Goal: Information Seeking & Learning: Understand process/instructions

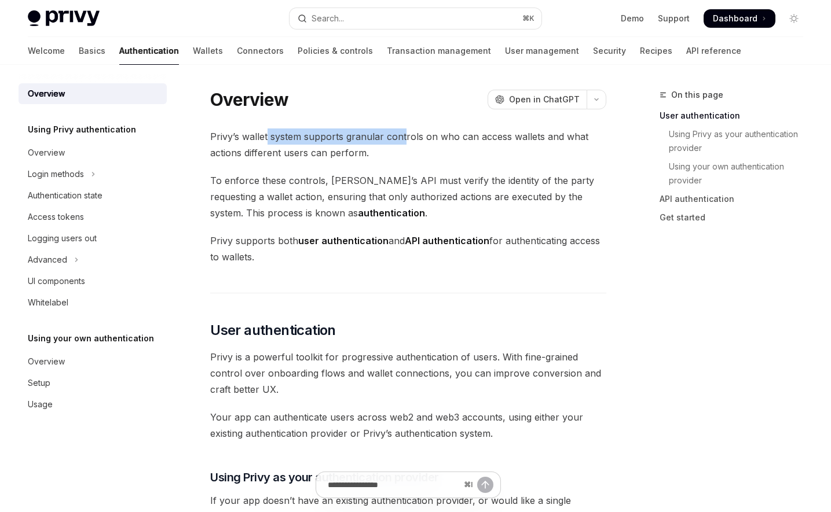
click at [404, 138] on span "Privy’s wallet system supports granular controls on who can access wallets and …" at bounding box center [408, 145] width 396 height 32
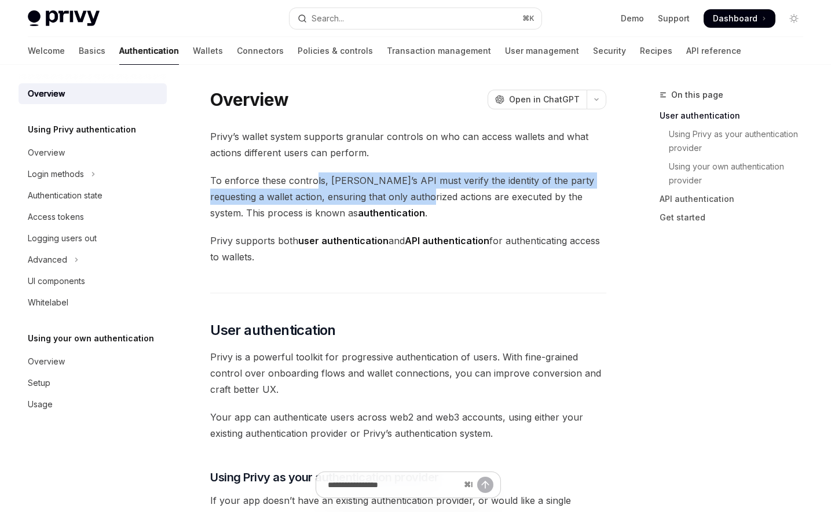
drag, startPoint x: 314, startPoint y: 174, endPoint x: 415, endPoint y: 201, distance: 103.8
click at [410, 201] on span "To enforce these controls, [PERSON_NAME]’s API must verify the identity of the …" at bounding box center [408, 197] width 396 height 49
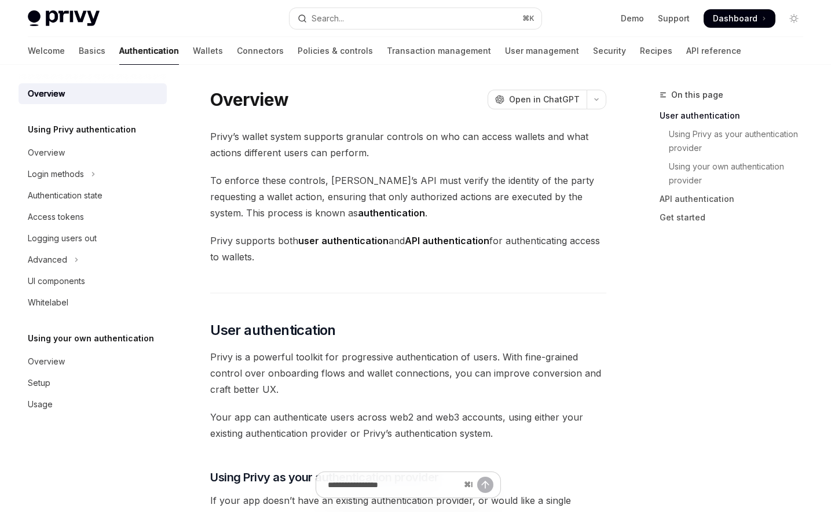
click at [415, 201] on span "To enforce these controls, [PERSON_NAME]’s API must verify the identity of the …" at bounding box center [408, 197] width 396 height 49
drag, startPoint x: 388, startPoint y: 183, endPoint x: 435, endPoint y: 187, distance: 47.1
click at [434, 187] on span "To enforce these controls, [PERSON_NAME]’s API must verify the identity of the …" at bounding box center [408, 197] width 396 height 49
click at [435, 187] on span "To enforce these controls, [PERSON_NAME]’s API must verify the identity of the …" at bounding box center [408, 197] width 396 height 49
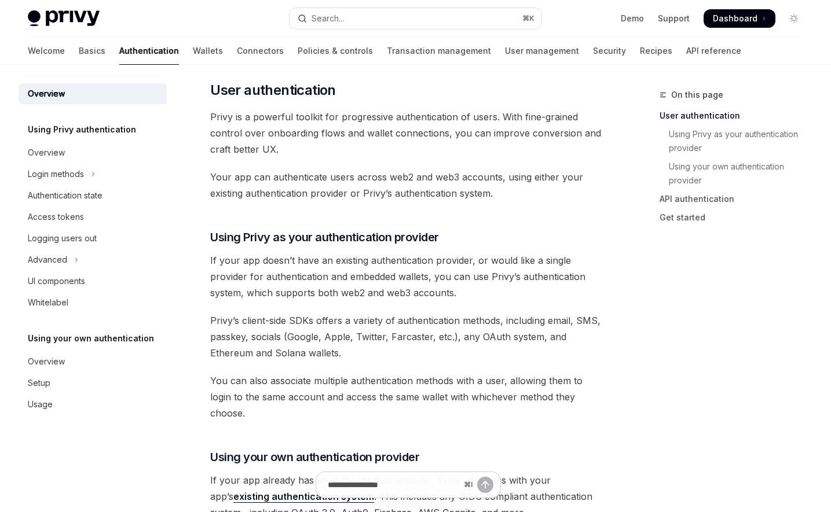
scroll to position [243, 0]
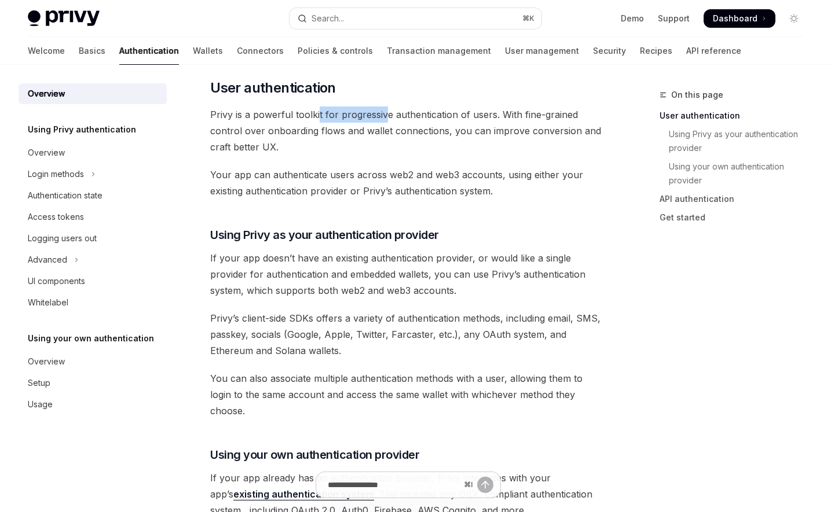
drag, startPoint x: 320, startPoint y: 109, endPoint x: 401, endPoint y: 131, distance: 83.6
click at [395, 129] on span "Privy is a powerful toolkit for progressive authentication of users. With fine-…" at bounding box center [408, 131] width 396 height 49
click at [403, 132] on span "Privy is a powerful toolkit for progressive authentication of users. With fine-…" at bounding box center [408, 131] width 396 height 49
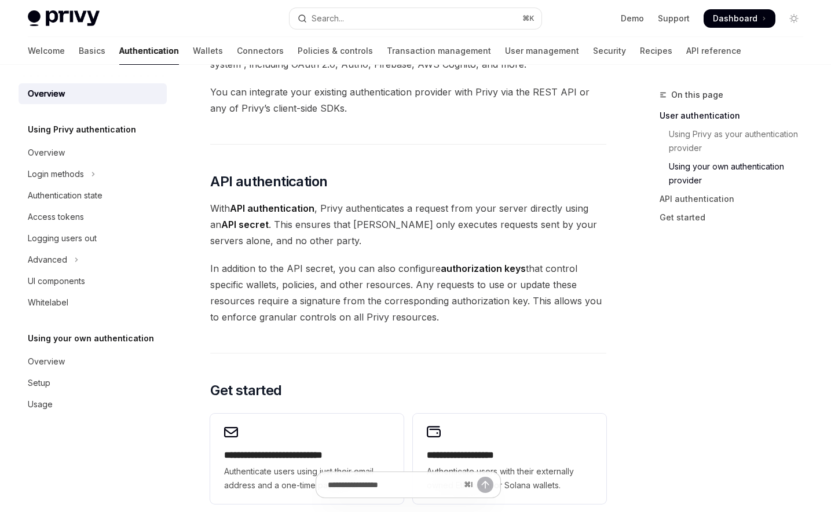
scroll to position [714, 0]
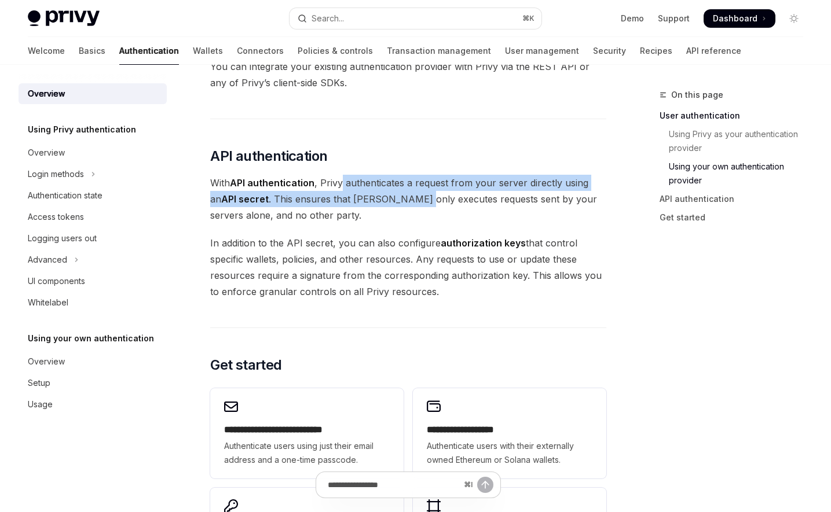
drag, startPoint x: 340, startPoint y: 166, endPoint x: 409, endPoint y: 183, distance: 71.0
click at [405, 182] on span "With API authentication , Privy authenticates a request from your server direct…" at bounding box center [408, 199] width 396 height 49
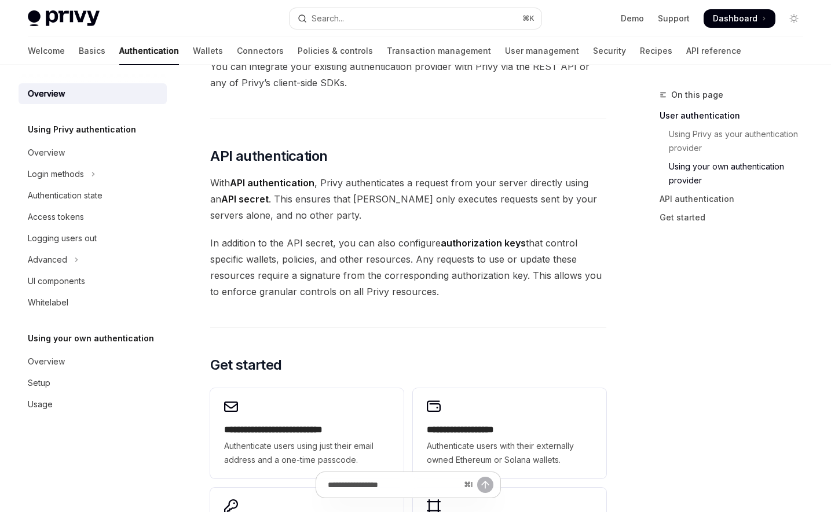
click at [412, 184] on span "With API authentication , Privy authenticates a request from your server direct…" at bounding box center [408, 199] width 396 height 49
click at [51, 19] on img at bounding box center [64, 18] width 72 height 16
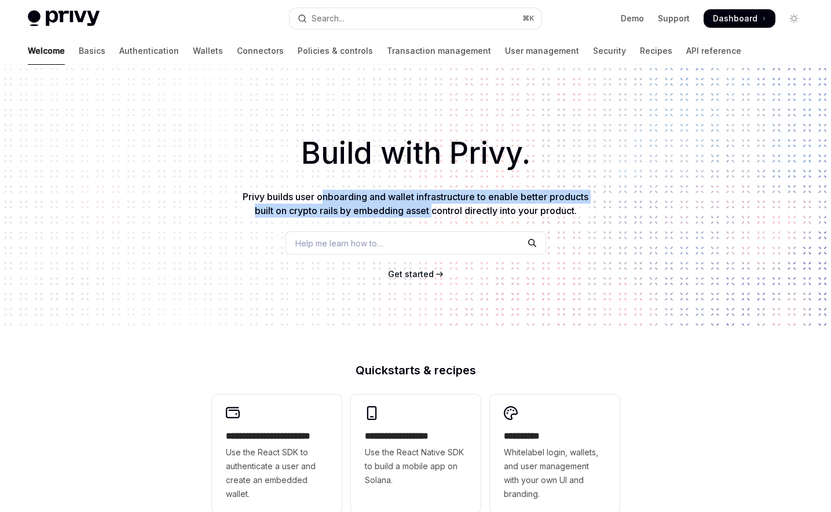
drag, startPoint x: 321, startPoint y: 202, endPoint x: 432, endPoint y: 211, distance: 110.9
click at [432, 211] on p "Privy builds user onboarding and wallet infrastructure to enable better product…" at bounding box center [416, 204] width 352 height 28
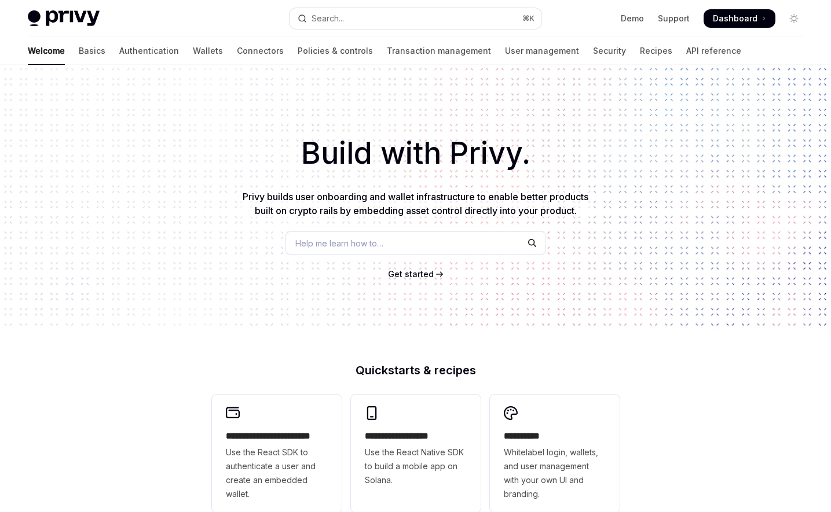
click at [435, 211] on span "Privy builds user onboarding and wallet infrastructure to enable better product…" at bounding box center [416, 203] width 346 height 25
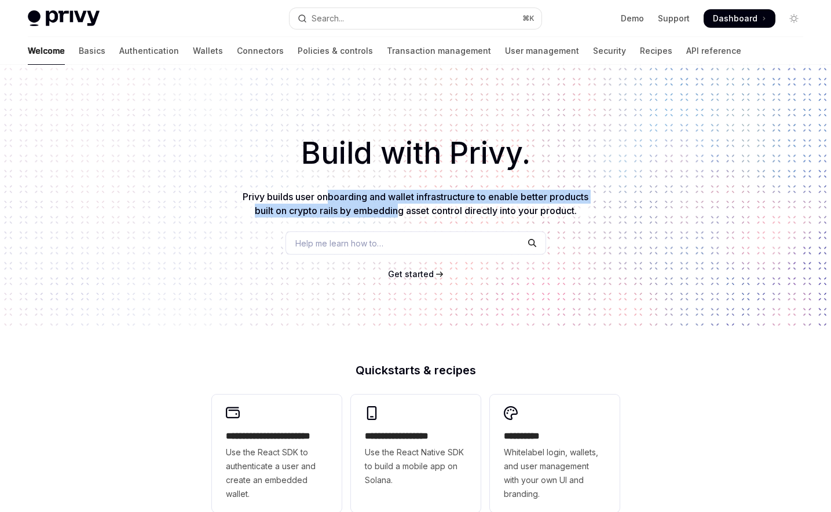
drag, startPoint x: 329, startPoint y: 201, endPoint x: 396, endPoint y: 211, distance: 67.8
click at [395, 211] on span "Privy builds user onboarding and wallet infrastructure to enable better product…" at bounding box center [416, 203] width 346 height 25
click at [396, 211] on span "Privy builds user onboarding and wallet infrastructure to enable better product…" at bounding box center [416, 203] width 346 height 25
drag, startPoint x: 396, startPoint y: 211, endPoint x: 368, endPoint y: 199, distance: 30.1
click at [368, 199] on span "Privy builds user onboarding and wallet infrastructure to enable better product…" at bounding box center [416, 203] width 346 height 25
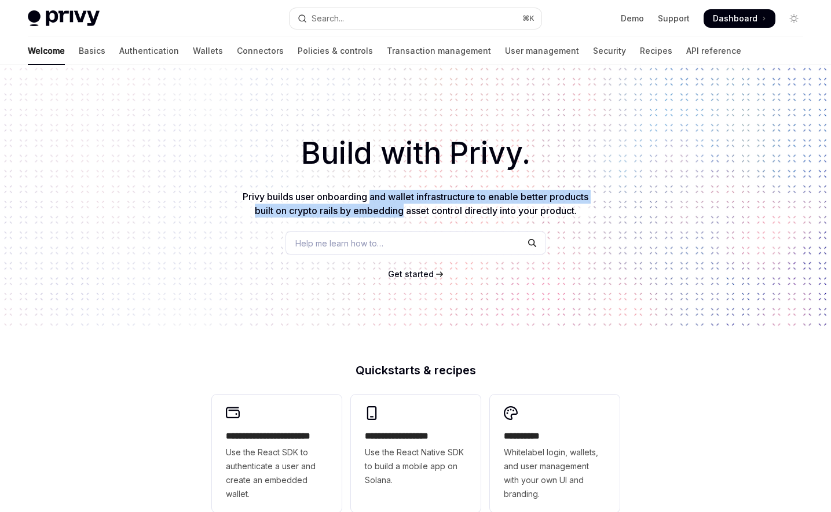
click at [368, 199] on span "Privy builds user onboarding and wallet infrastructure to enable better product…" at bounding box center [416, 203] width 346 height 25
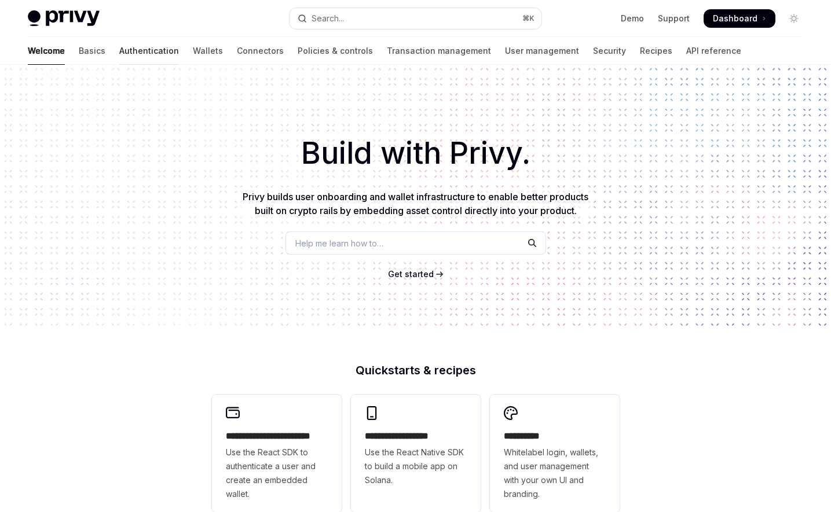
click at [119, 49] on link "Authentication" at bounding box center [149, 51] width 60 height 28
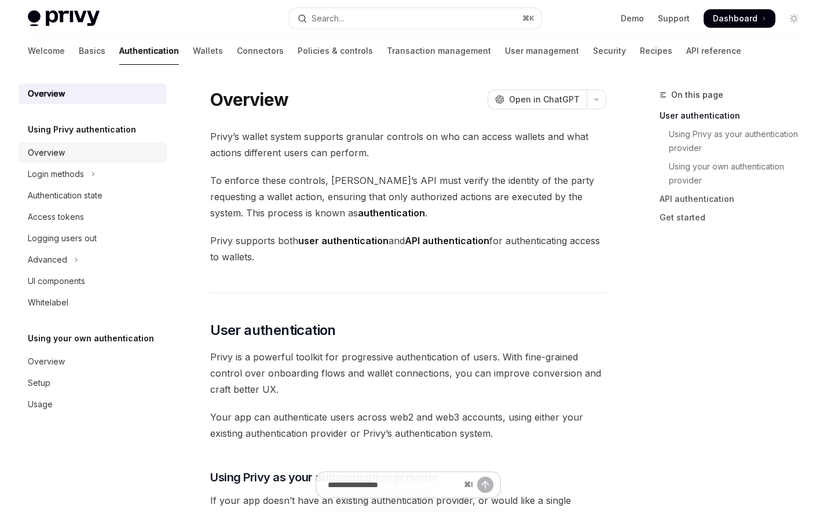
click at [79, 153] on div "Overview" at bounding box center [94, 153] width 132 height 14
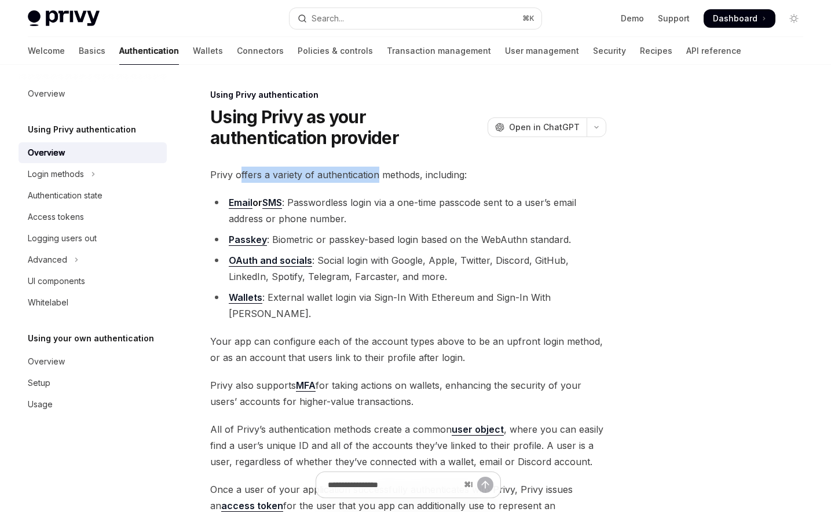
drag, startPoint x: 258, startPoint y: 171, endPoint x: 386, endPoint y: 172, distance: 128.5
click at [386, 172] on span "Privy offers a variety of authentication methods, including:" at bounding box center [408, 175] width 396 height 16
click at [390, 173] on span "Privy offers a variety of authentication methods, including:" at bounding box center [408, 175] width 396 height 16
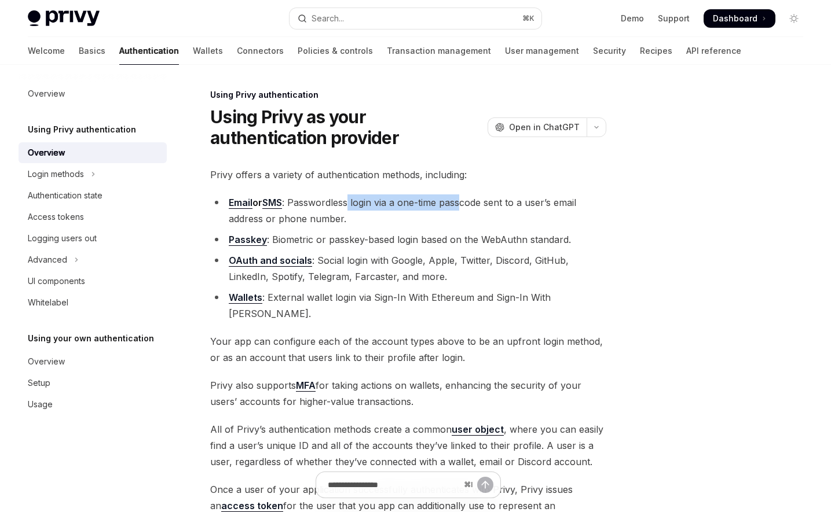
drag, startPoint x: 419, startPoint y: 197, endPoint x: 468, endPoint y: 197, distance: 49.2
click at [467, 197] on li "Email or SMS : Passwordless login via a one-time passcode sent to a user’s emai…" at bounding box center [408, 211] width 396 height 32
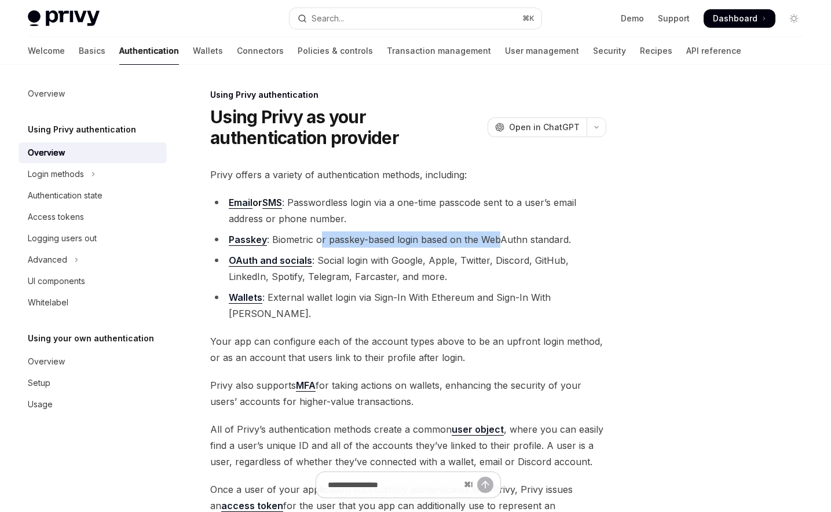
drag, startPoint x: 322, startPoint y: 237, endPoint x: 501, endPoint y: 239, distance: 179.5
click at [501, 239] on li "Passkey : Biometric or passkey-based login based on the WebAuthn standard." at bounding box center [408, 240] width 396 height 16
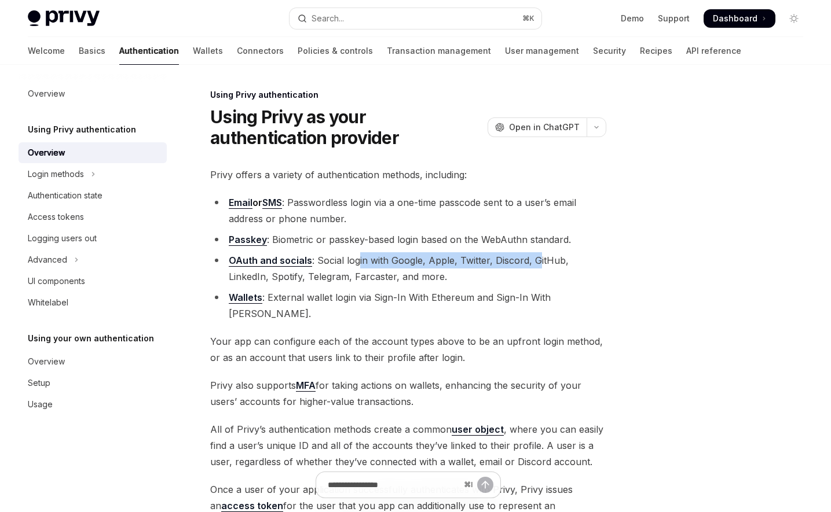
drag, startPoint x: 430, startPoint y: 263, endPoint x: 538, endPoint y: 262, distance: 107.7
click at [538, 262] on li "OAuth and socials : Social login with Google, Apple, Twitter, Discord, GitHub, …" at bounding box center [408, 268] width 396 height 32
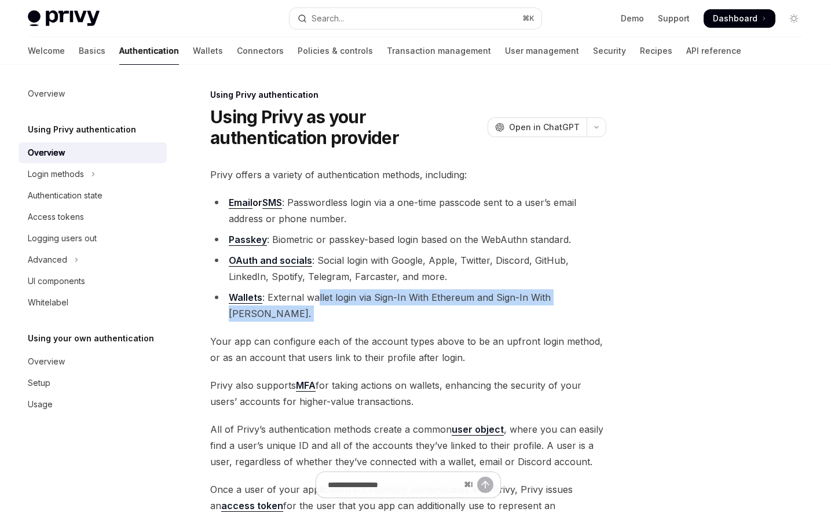
drag, startPoint x: 318, startPoint y: 299, endPoint x: 548, endPoint y: 309, distance: 230.0
click at [547, 309] on div "Privy offers a variety of authentication methods, including: Email or SMS : Pas…" at bounding box center [408, 349] width 396 height 364
click at [548, 309] on div "Privy offers a variety of authentication methods, including: Email or SMS : Pas…" at bounding box center [408, 349] width 396 height 364
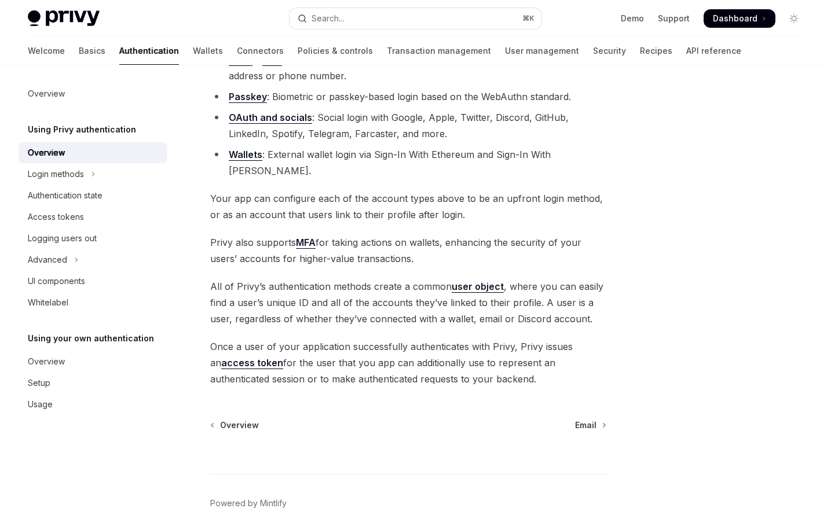
scroll to position [189, 0]
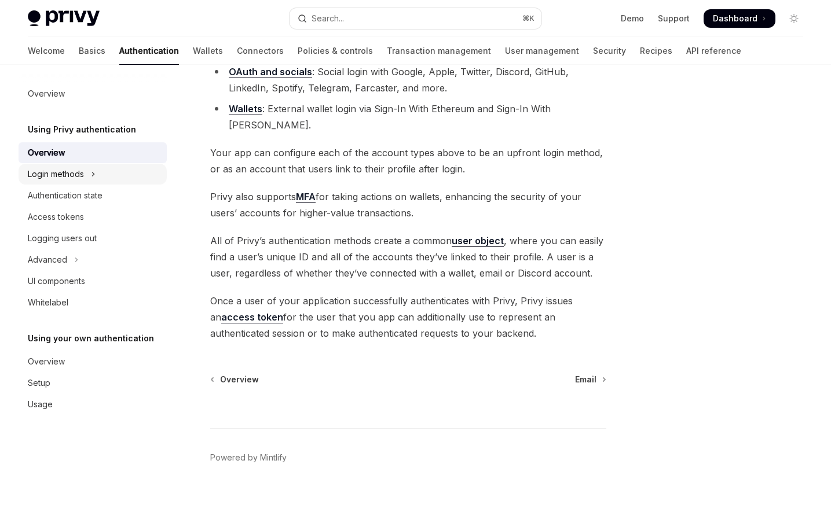
click at [85, 175] on button "Login methods" at bounding box center [93, 174] width 148 height 21
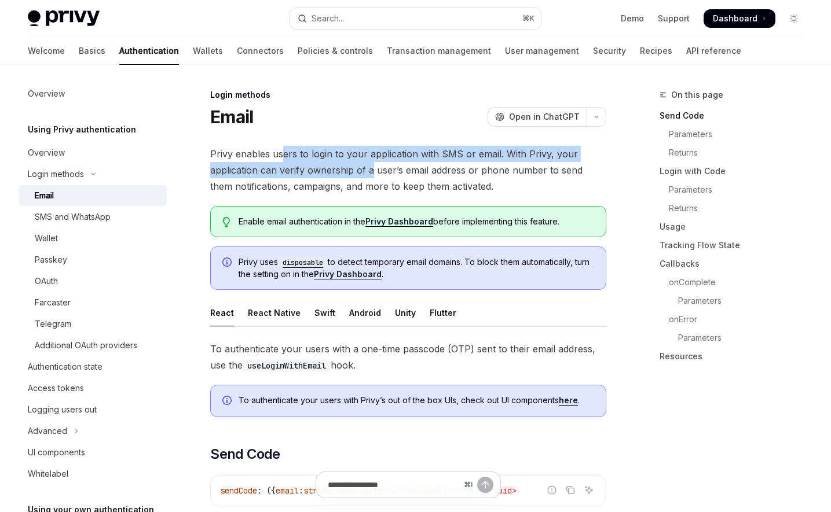
drag, startPoint x: 282, startPoint y: 153, endPoint x: 372, endPoint y: 174, distance: 92.1
click at [372, 174] on span "Privy enables users to login to your application with SMS or email. With Privy,…" at bounding box center [408, 170] width 396 height 49
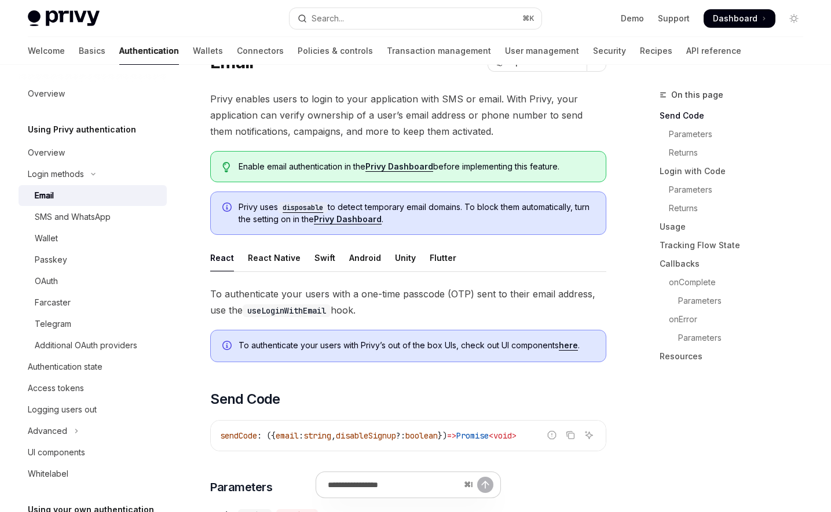
scroll to position [65, 0]
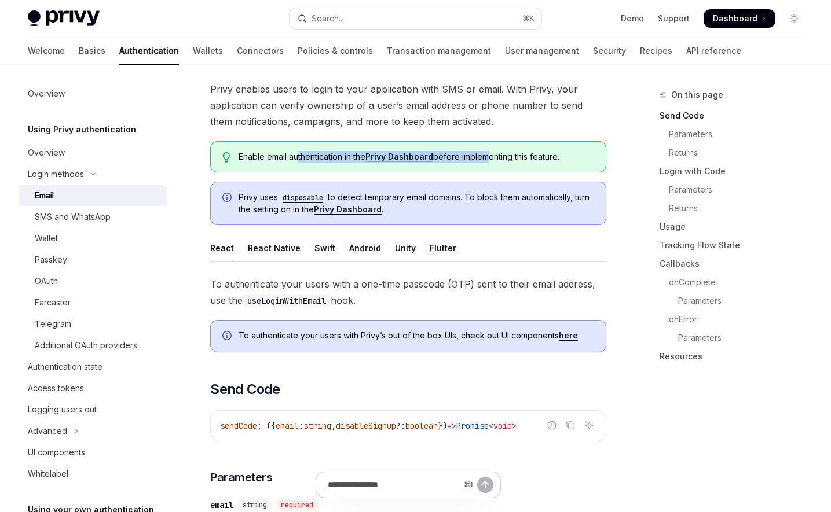
drag, startPoint x: 299, startPoint y: 160, endPoint x: 499, endPoint y: 160, distance: 200.3
click at [491, 160] on span "Enable email authentication in the Privy Dashboard before implementing this fea…" at bounding box center [417, 157] width 356 height 12
click at [502, 160] on span "Enable email authentication in the Privy Dashboard before implementing this fea…" at bounding box center [417, 157] width 356 height 12
drag, startPoint x: 502, startPoint y: 160, endPoint x: 270, endPoint y: 153, distance: 231.7
click at [270, 153] on span "Enable email authentication in the Privy Dashboard before implementing this fea…" at bounding box center [417, 157] width 356 height 12
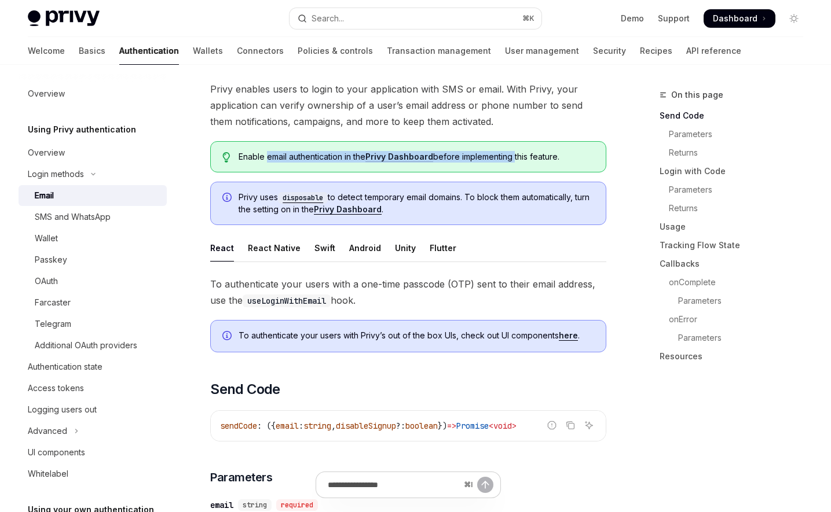
click at [270, 153] on span "Enable email authentication in the Privy Dashboard before implementing this fea…" at bounding box center [417, 157] width 356 height 12
drag, startPoint x: 270, startPoint y: 153, endPoint x: 527, endPoint y: 157, distance: 256.5
click at [527, 157] on span "Enable email authentication in the Privy Dashboard before implementing this fea…" at bounding box center [417, 157] width 356 height 12
drag, startPoint x: 527, startPoint y: 157, endPoint x: 274, endPoint y: 158, distance: 252.4
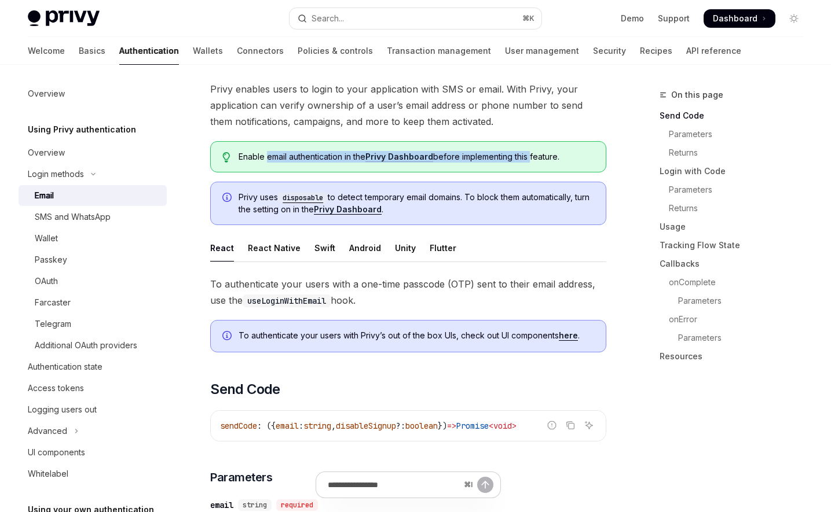
click at [274, 158] on span "Enable email authentication in the Privy Dashboard before implementing this fea…" at bounding box center [417, 157] width 356 height 12
drag, startPoint x: 274, startPoint y: 158, endPoint x: 523, endPoint y: 155, distance: 249.0
click at [522, 155] on span "Enable email authentication in the Privy Dashboard before implementing this fea…" at bounding box center [417, 157] width 356 height 12
click at [523, 155] on span "Enable email authentication in the Privy Dashboard before implementing this fea…" at bounding box center [417, 157] width 356 height 12
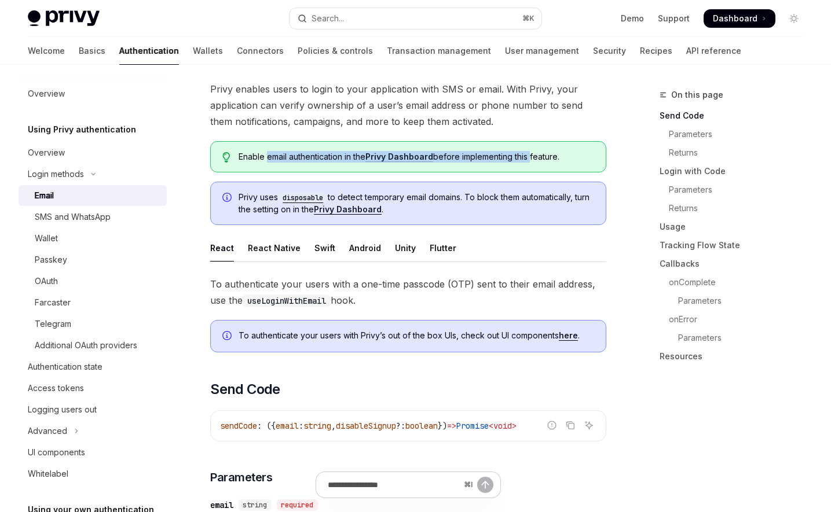
drag, startPoint x: 523, startPoint y: 155, endPoint x: 278, endPoint y: 157, distance: 245.5
click at [278, 157] on span "Enable email authentication in the Privy Dashboard before implementing this fea…" at bounding box center [417, 157] width 356 height 12
drag, startPoint x: 278, startPoint y: 157, endPoint x: 523, endPoint y: 157, distance: 244.9
click at [523, 157] on span "Enable email authentication in the Privy Dashboard before implementing this fea…" at bounding box center [417, 157] width 356 height 12
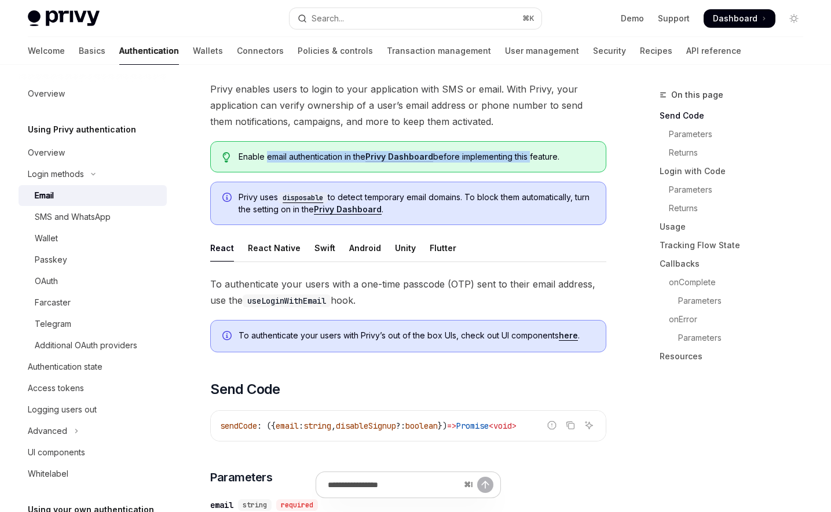
click at [523, 157] on span "Enable email authentication in the Privy Dashboard before implementing this fea…" at bounding box center [417, 157] width 356 height 12
drag, startPoint x: 523, startPoint y: 157, endPoint x: 279, endPoint y: 159, distance: 243.7
click at [279, 159] on span "Enable email authentication in the Privy Dashboard before implementing this fea…" at bounding box center [417, 157] width 356 height 12
drag, startPoint x: 279, startPoint y: 159, endPoint x: 524, endPoint y: 161, distance: 244.9
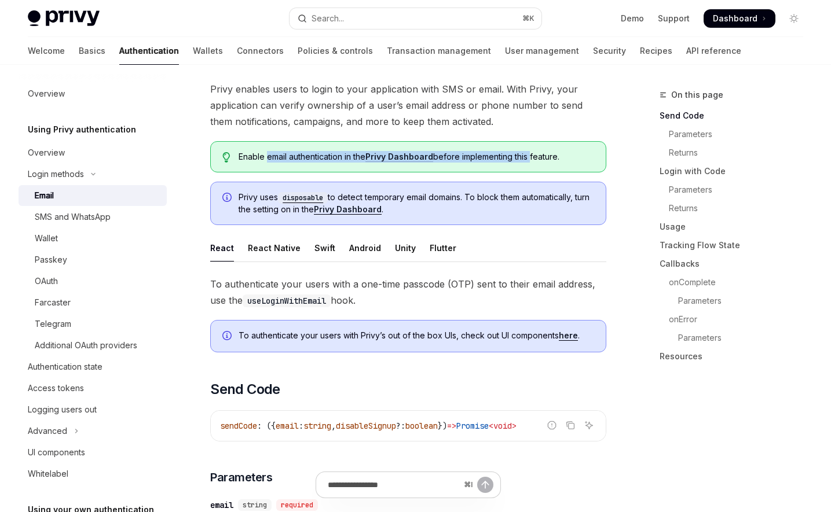
click at [524, 161] on span "Enable email authentication in the Privy Dashboard before implementing this fea…" at bounding box center [417, 157] width 356 height 12
drag, startPoint x: 524, startPoint y: 161, endPoint x: 280, endPoint y: 153, distance: 244.4
click at [280, 153] on span "Enable email authentication in the Privy Dashboard before implementing this fea…" at bounding box center [417, 157] width 356 height 12
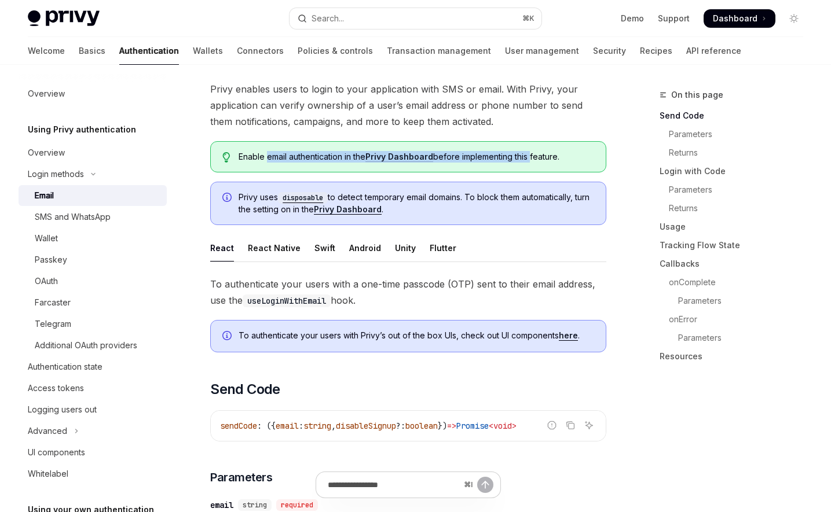
drag, startPoint x: 280, startPoint y: 153, endPoint x: 530, endPoint y: 156, distance: 250.7
click at [518, 156] on span "Enable email authentication in the Privy Dashboard before implementing this fea…" at bounding box center [417, 157] width 356 height 12
click at [530, 156] on span "Enable email authentication in the Privy Dashboard before implementing this fea…" at bounding box center [417, 157] width 356 height 12
drag, startPoint x: 530, startPoint y: 156, endPoint x: 266, endPoint y: 159, distance: 264.6
click at [266, 159] on span "Enable email authentication in the Privy Dashboard before implementing this fea…" at bounding box center [417, 157] width 356 height 12
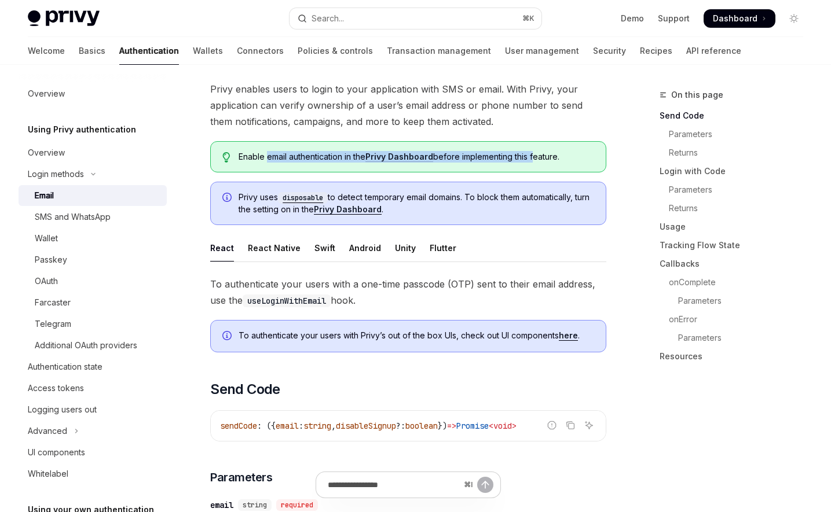
click at [266, 159] on span "Enable email authentication in the Privy Dashboard before implementing this fea…" at bounding box center [417, 157] width 356 height 12
drag, startPoint x: 266, startPoint y: 159, endPoint x: 546, endPoint y: 154, distance: 280.2
click at [546, 154] on span "Enable email authentication in the Privy Dashboard before implementing this fea…" at bounding box center [417, 157] width 356 height 12
click at [535, 155] on span "Enable email authentication in the Privy Dashboard before implementing this fea…" at bounding box center [417, 157] width 356 height 12
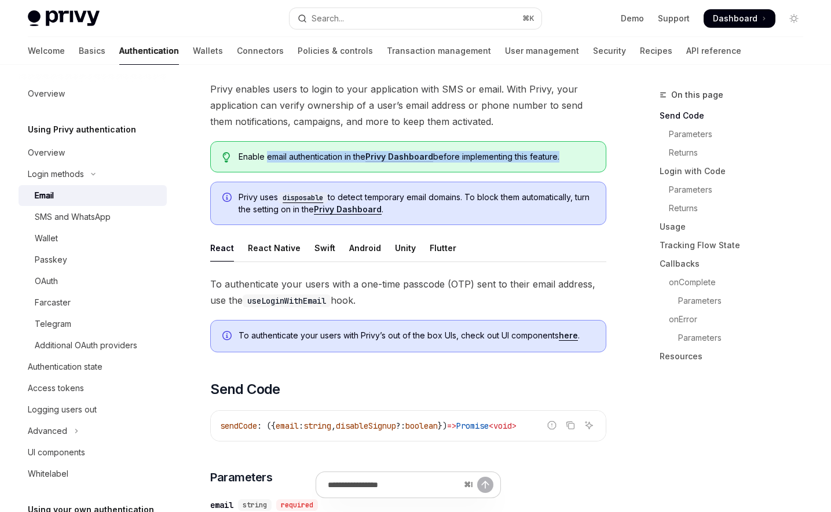
drag, startPoint x: 535, startPoint y: 155, endPoint x: 267, endPoint y: 156, distance: 268.0
click at [267, 156] on span "Enable email authentication in the Privy Dashboard before implementing this fea…" at bounding box center [417, 157] width 356 height 12
drag, startPoint x: 267, startPoint y: 156, endPoint x: 523, endPoint y: 158, distance: 255.9
click at [523, 158] on span "Enable email authentication in the Privy Dashboard before implementing this fea…" at bounding box center [417, 157] width 356 height 12
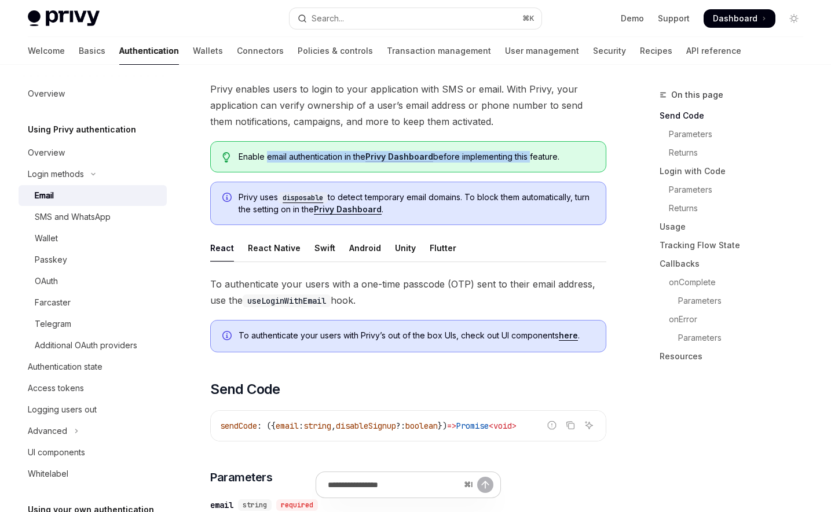
click at [523, 158] on span "Enable email authentication in the Privy Dashboard before implementing this fea…" at bounding box center [417, 157] width 356 height 12
drag, startPoint x: 523, startPoint y: 158, endPoint x: 274, endPoint y: 155, distance: 249.0
click at [274, 155] on span "Enable email authentication in the Privy Dashboard before implementing this fea…" at bounding box center [417, 157] width 356 height 12
drag, startPoint x: 274, startPoint y: 155, endPoint x: 530, endPoint y: 163, distance: 256.0
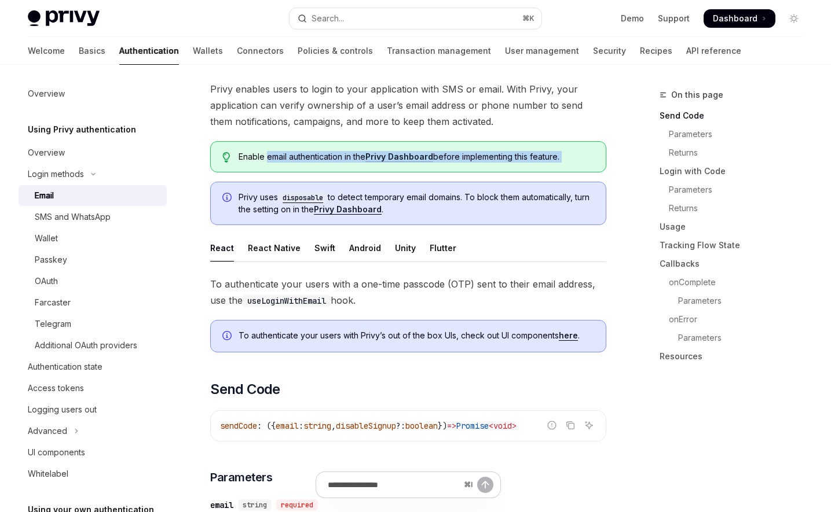
click at [530, 163] on div "Enable email authentication in the Privy Dashboard before implementing this fea…" at bounding box center [408, 156] width 396 height 31
click at [526, 159] on span "Enable email authentication in the Privy Dashboard before implementing this fea…" at bounding box center [417, 157] width 356 height 12
drag
click at [275, 155] on span "Enable email authentication in the Privy Dashboard before implementing this fea…" at bounding box center [417, 157] width 356 height 12
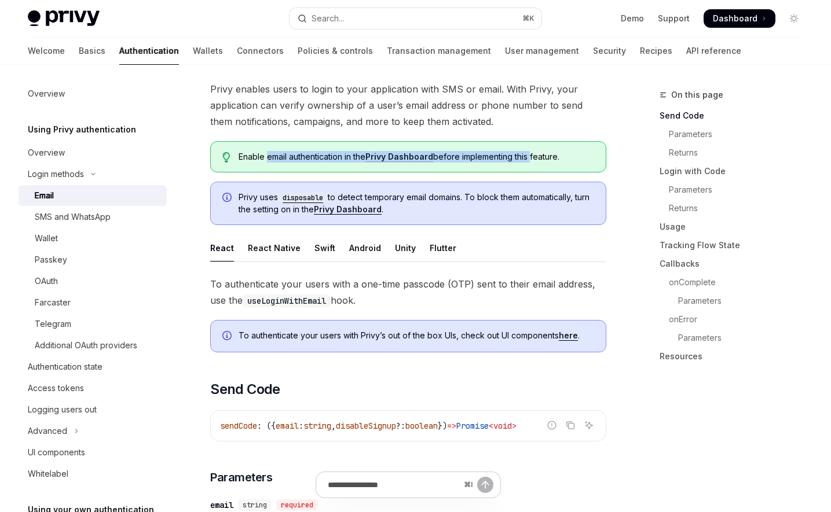
click at [275, 155] on span "Enable email authentication in the Privy Dashboard before implementing this fea…" at bounding box center [417, 157] width 356 height 12
click at [505, 156] on span "Enable email authentication in the Privy Dashboard before implementing this fea…" at bounding box center [417, 157] width 356 height 12
click at [506, 156] on span "Enable email authentication in the Privy Dashboard before implementing this fea…" at bounding box center [417, 157] width 356 height 12
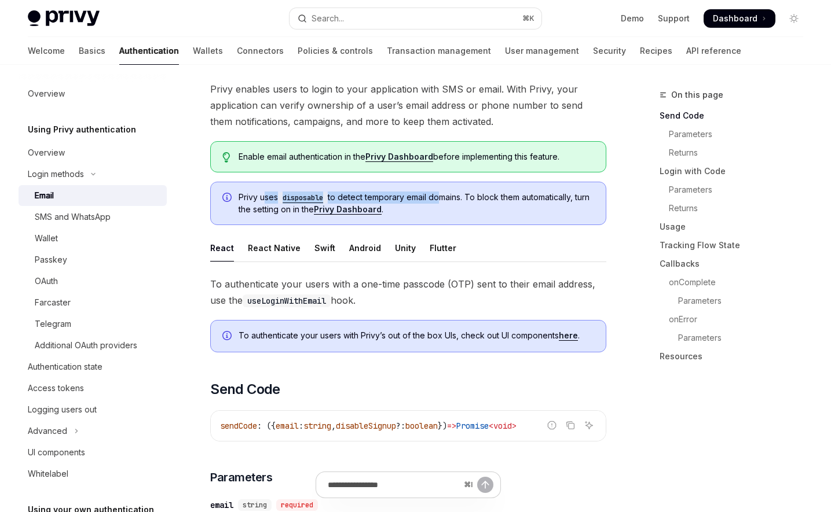
click at [439, 195] on span "Privy uses disposable to detect temporary email domains. To block them automati…" at bounding box center [416, 204] width 355 height 24
click at [441, 193] on span "Privy uses disposable to detect temporary email domains. To block them automati…" at bounding box center [416, 204] width 355 height 24
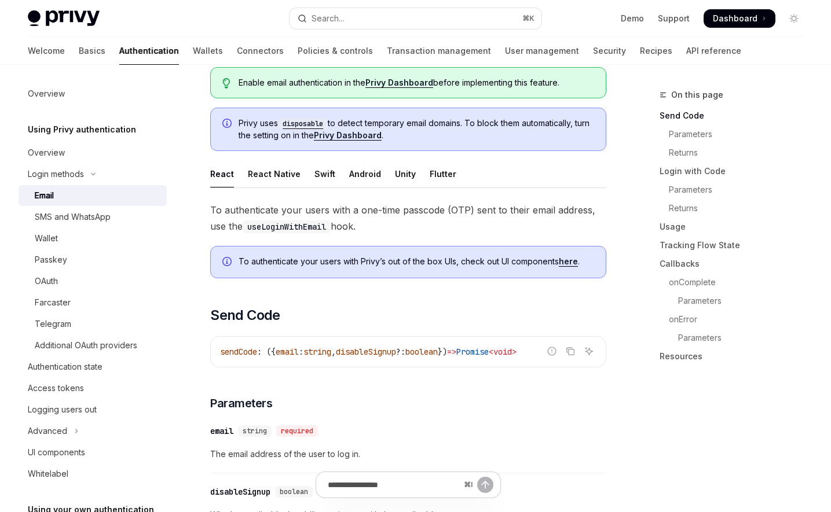
scroll to position [185, 0]
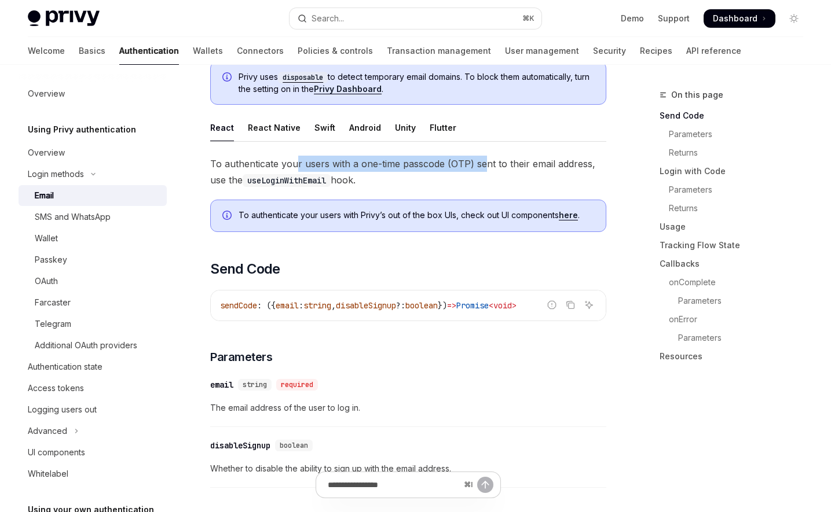
click at [492, 163] on span "To authenticate your users with a one-time passcode (OTP) sent to their email a…" at bounding box center [408, 172] width 396 height 32
click at [507, 163] on span "To authenticate your users with a one-time passcode (OTP) sent to their email a…" at bounding box center [408, 172] width 396 height 32
click at [258, 166] on span "To authenticate your users with a one-time passcode (OTP) sent to their email a…" at bounding box center [408, 172] width 396 height 32
click at [577, 159] on span "To authenticate your users with a one-time passcode (OTP) sent to their email a…" at bounding box center [408, 172] width 396 height 32
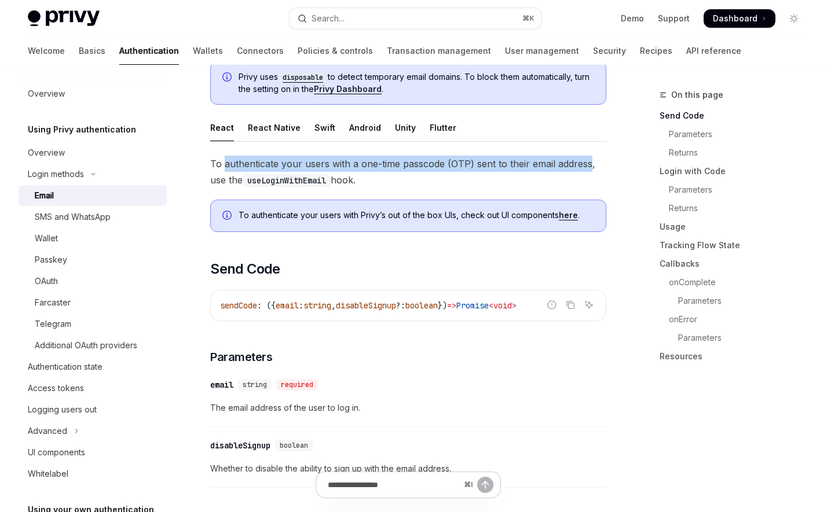
click at [577, 159] on span "To authenticate your users with a one-time passcode (OTP) sent to their email a…" at bounding box center [408, 172] width 396 height 32
click at [248, 159] on span "To authenticate your users with a one-time passcode (OTP) sent to their email a…" at bounding box center [408, 172] width 396 height 32
click at [531, 166] on span "To authenticate your users with a one-time passcode (OTP) sent to their email a…" at bounding box center [408, 172] width 396 height 32
click at [532, 166] on span "To authenticate your users with a one-time passcode (OTP) sent to their email a…" at bounding box center [408, 172] width 396 height 32
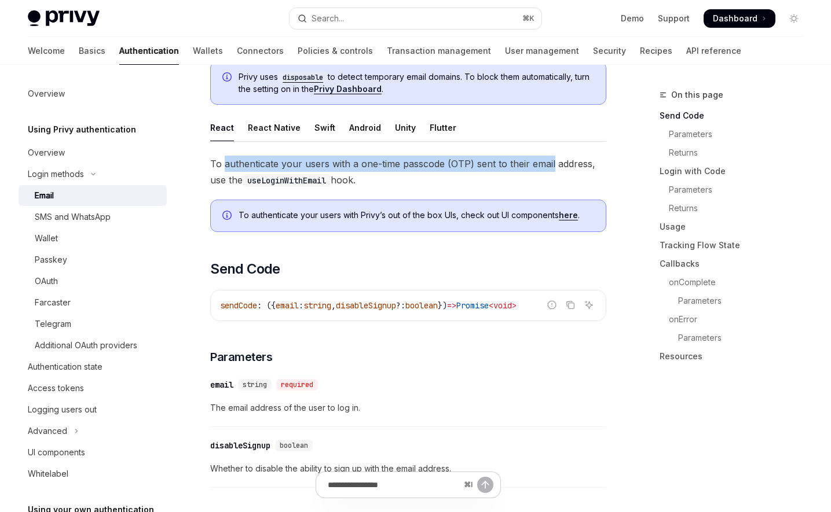
click at [244, 166] on span "To authenticate your users with a one-time passcode (OTP) sent to their email a…" at bounding box center [408, 172] width 396 height 32
click at [546, 164] on span "To authenticate your users with a one-time passcode (OTP) sent to their email a…" at bounding box center [408, 172] width 396 height 32
click at [233, 164] on span "To authenticate your users with a one-time passcode (OTP) sent to their email a…" at bounding box center [408, 172] width 396 height 32
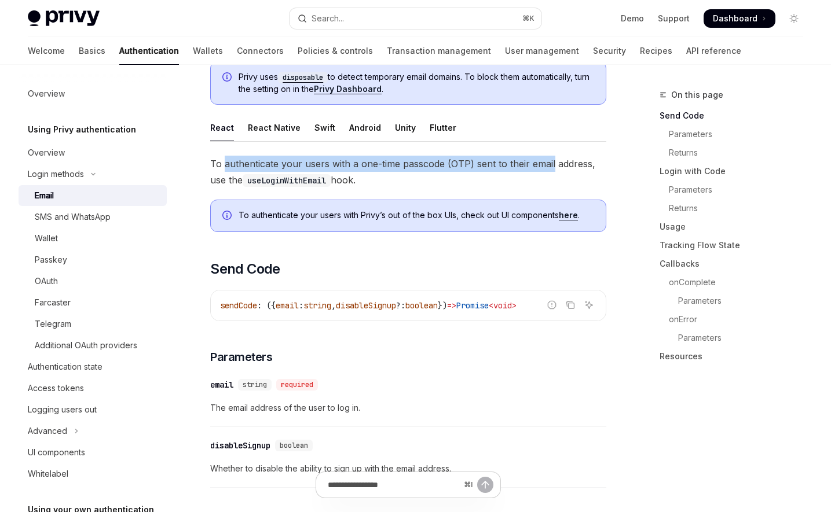
click at [233, 164] on span "To authenticate your users with a one-time passcode (OTP) sent to their email a…" at bounding box center [408, 172] width 396 height 32
click at [334, 179] on span "To authenticate your users with a one-time passcode (OTP) sent to their email a…" at bounding box center [408, 172] width 396 height 32
click at [331, 179] on code "useLoginWithEmail" at bounding box center [287, 180] width 88 height 13
click at [258, 161] on span "To authenticate your users with a one-time passcode (OTP) sent to their email a…" at bounding box center [408, 172] width 396 height 32
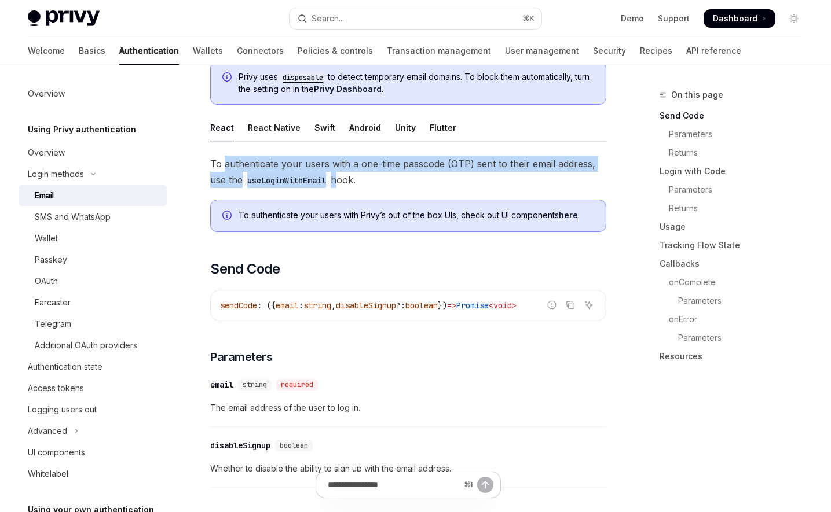
click at [337, 182] on span "To authenticate your users with a one-time passcode (OTP) sent to their email a…" at bounding box center [408, 172] width 396 height 32
click at [321, 178] on span "To authenticate your users with a one-time passcode (OTP) sent to their email a…" at bounding box center [408, 172] width 396 height 32
click at [321, 178] on code "useLoginWithEmail" at bounding box center [287, 180] width 88 height 13
click at [265, 167] on span "To authenticate your users with a one-time passcode (OTP) sent to their email a…" at bounding box center [408, 172] width 396 height 32
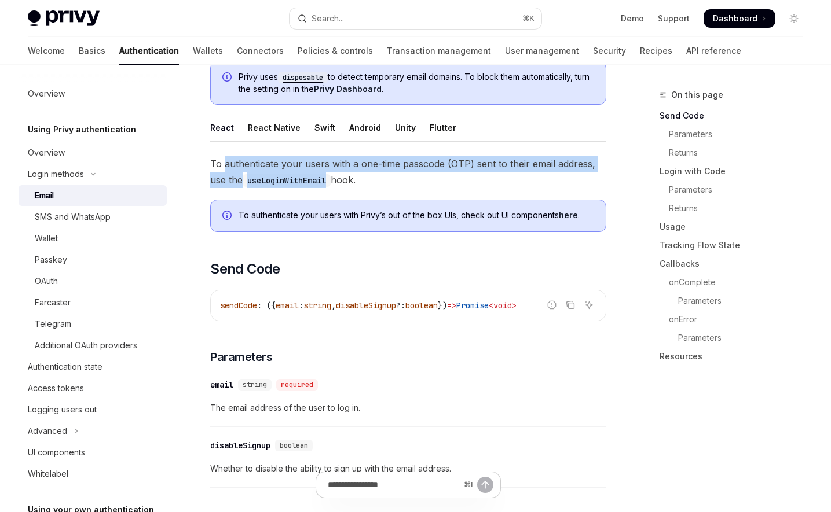
click at [265, 167] on span "To authenticate your users with a one-time passcode (OTP) sent to their email a…" at bounding box center [408, 172] width 396 height 32
click at [309, 179] on span "To authenticate your users with a one-time passcode (OTP) sent to their email a…" at bounding box center [408, 172] width 396 height 32
click at [310, 179] on code "useLoginWithEmail" at bounding box center [287, 180] width 88 height 13
click at [254, 167] on span "To authenticate your users with a one-time passcode (OTP) sent to their email a…" at bounding box center [408, 172] width 396 height 32
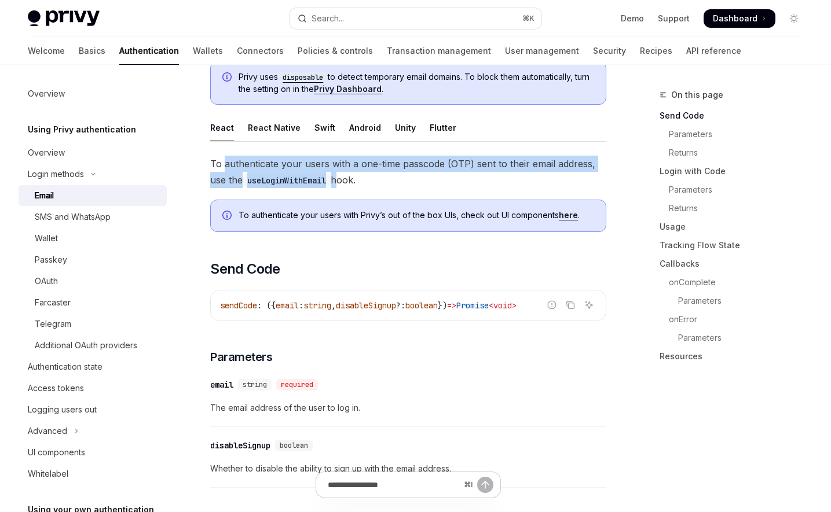
click at [336, 180] on span "To authenticate your users with a one-time passcode (OTP) sent to their email a…" at bounding box center [408, 172] width 396 height 32
click at [331, 180] on code "useLoginWithEmail" at bounding box center [287, 180] width 88 height 13
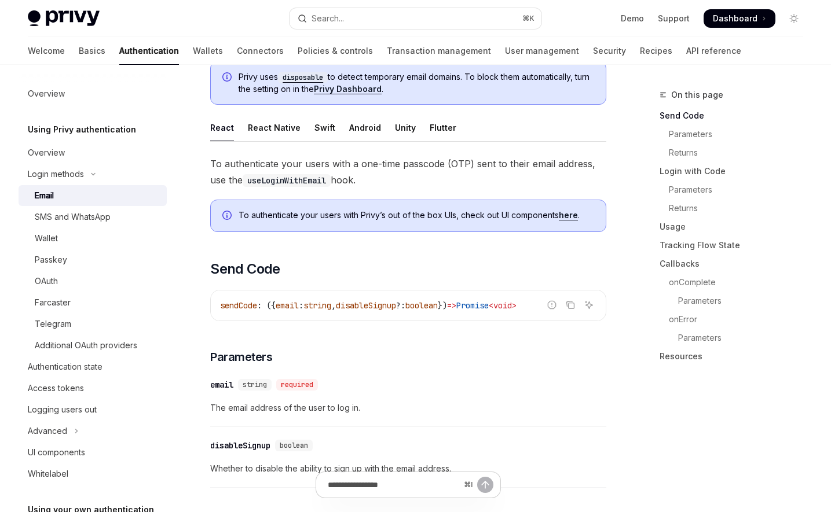
click at [325, 179] on code "useLoginWithEmail" at bounding box center [287, 180] width 88 height 13
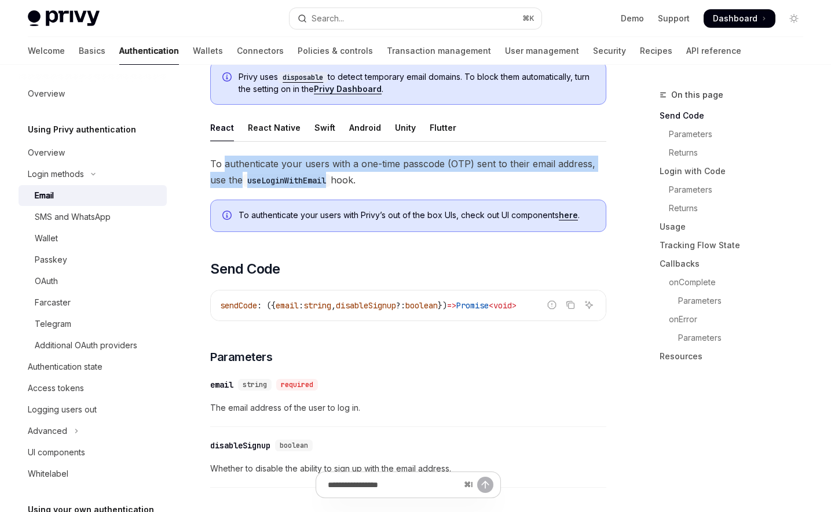
click at [263, 162] on span "To authenticate your users with a one-time passcode (OTP) sent to their email a…" at bounding box center [408, 172] width 396 height 32
click at [329, 174] on span "To authenticate your users with a one-time passcode (OTP) sent to their email a…" at bounding box center [408, 172] width 396 height 32
click at [331, 174] on code "useLoginWithEmail" at bounding box center [287, 180] width 88 height 13
click at [258, 162] on span "To authenticate your users with a one-time passcode (OTP) sent to their email a…" at bounding box center [408, 172] width 396 height 32
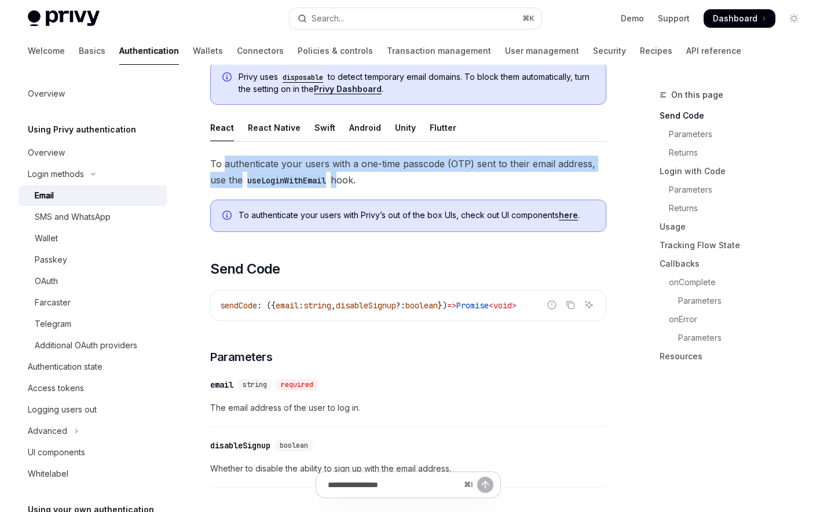
click at [258, 162] on span "To authenticate your users with a one-time passcode (OTP) sent to their email a…" at bounding box center [408, 172] width 396 height 32
click at [318, 181] on span "To authenticate your users with a one-time passcode (OTP) sent to their email a…" at bounding box center [408, 172] width 396 height 32
click at [318, 181] on code "useLoginWithEmail" at bounding box center [287, 180] width 88 height 13
click at [246, 160] on span "To authenticate your users with a one-time passcode (OTP) sent to their email a…" at bounding box center [408, 172] width 396 height 32
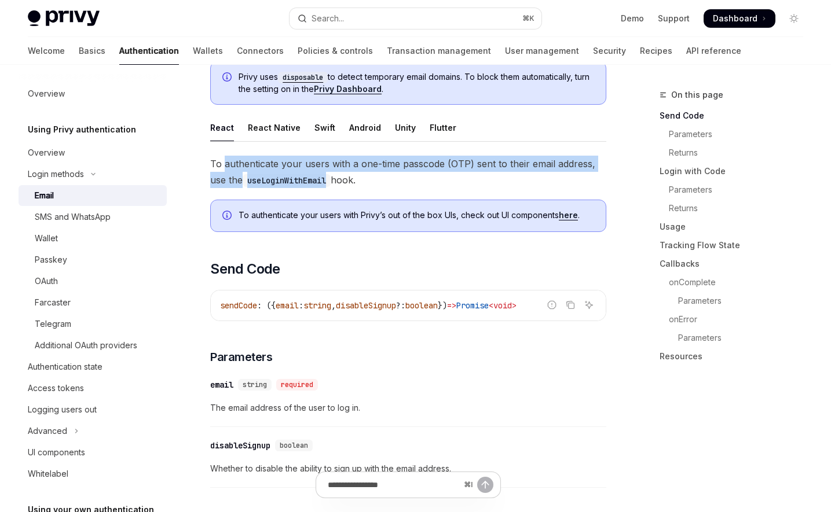
click at [320, 174] on span "To authenticate your users with a one-time passcode (OTP) sent to their email a…" at bounding box center [408, 172] width 396 height 32
click at [320, 174] on code "useLoginWithEmail" at bounding box center [287, 180] width 88 height 13
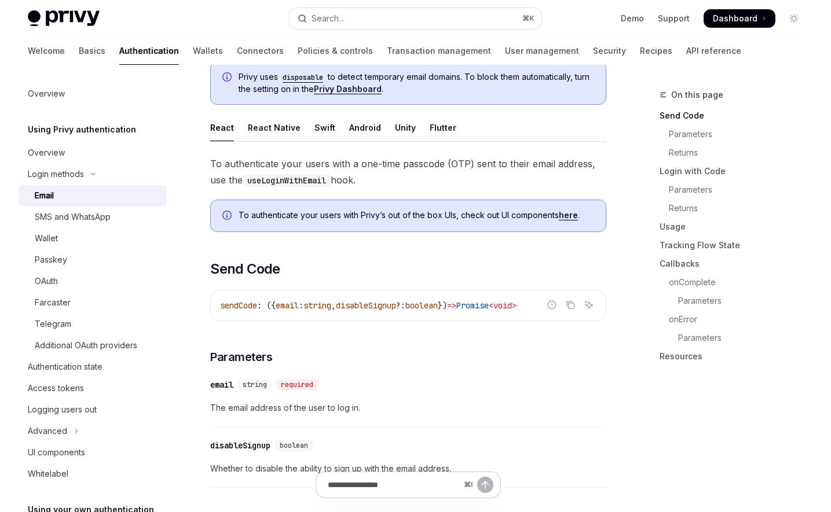
click at [306, 184] on code "useLoginWithEmail" at bounding box center [287, 180] width 88 height 13
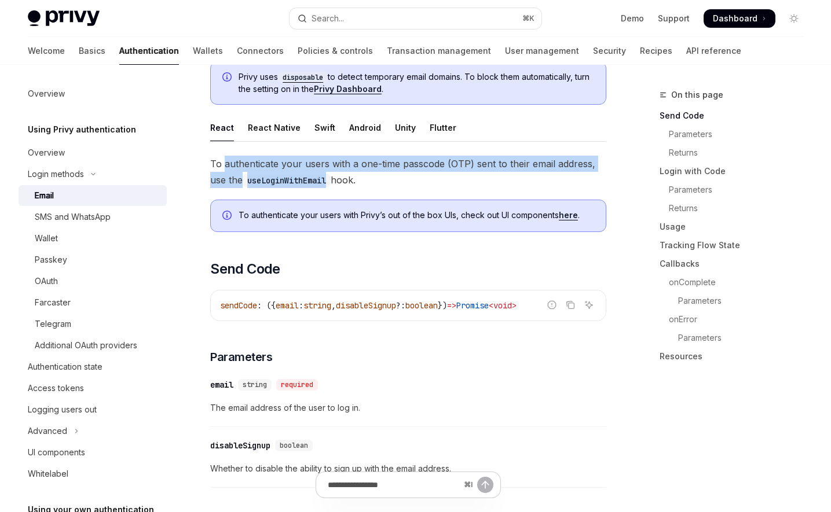
click at [254, 163] on span "To authenticate your users with a one-time passcode (OTP) sent to their email a…" at bounding box center [408, 172] width 396 height 32
click at [313, 181] on span "To authenticate your users with a one-time passcode (OTP) sent to their email a…" at bounding box center [408, 172] width 396 height 32
click at [313, 181] on code "useLoginWithEmail" at bounding box center [287, 180] width 88 height 13
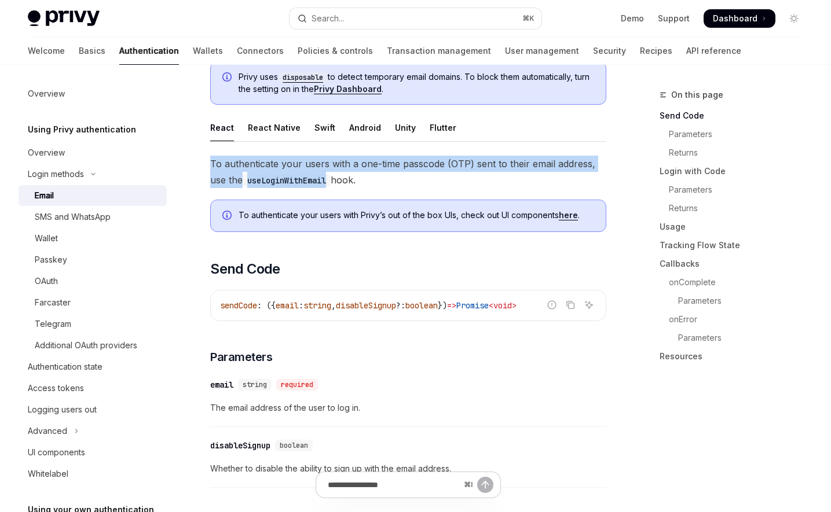
click at [251, 163] on span "To authenticate your users with a one-time passcode (OTP) sent to their email a…" at bounding box center [408, 172] width 396 height 32
click at [319, 173] on span "To authenticate your users with a one-time passcode (OTP) sent to their email a…" at bounding box center [408, 172] width 396 height 32
click at [319, 174] on code "useLoginWithEmail" at bounding box center [287, 180] width 88 height 13
click at [262, 166] on span "To authenticate your users with a one-time passcode (OTP) sent to their email a…" at bounding box center [408, 172] width 396 height 32
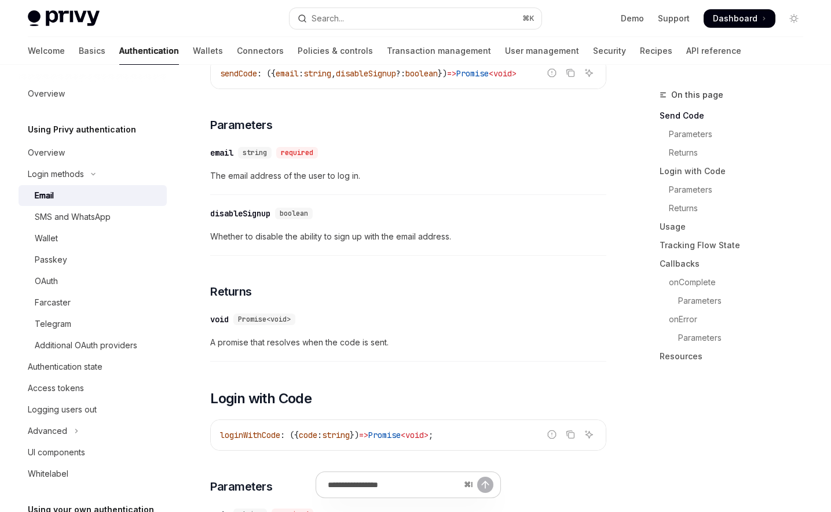
scroll to position [428, 0]
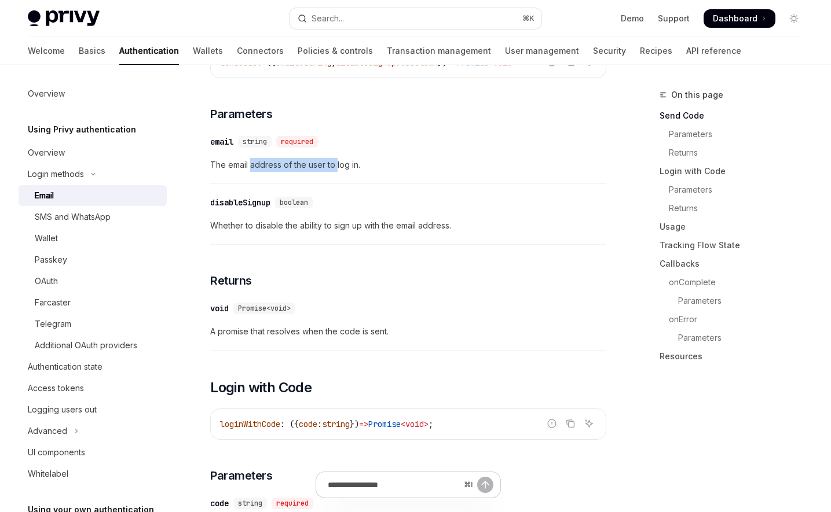
click at [336, 167] on span "The email address of the user to log in." at bounding box center [408, 165] width 396 height 14
click at [345, 167] on span "The email address of the user to log in." at bounding box center [408, 165] width 396 height 14
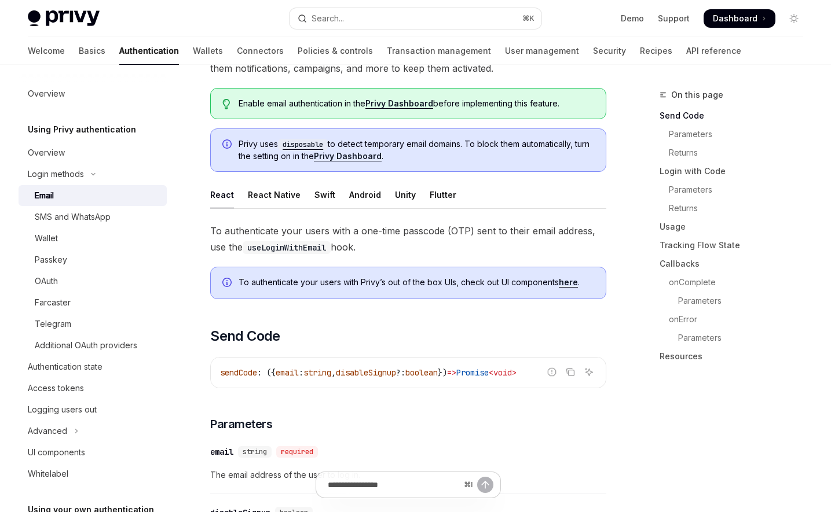
scroll to position [0, 0]
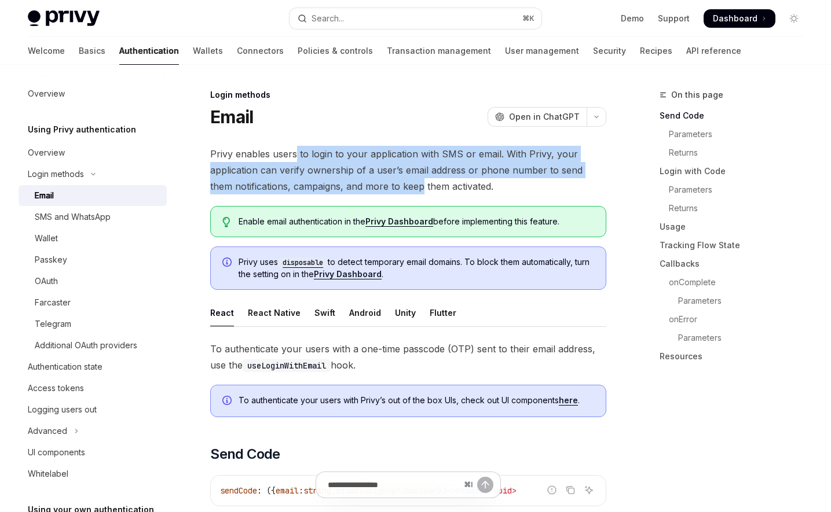
click at [398, 185] on span "Privy enables users to login to your application with SMS or email. With Privy,…" at bounding box center [408, 170] width 396 height 49
click at [399, 185] on span "Privy enables users to login to your application with SMS or email. With Privy,…" at bounding box center [408, 170] width 396 height 49
click at [297, 155] on span "Privy enables users to login to your application with SMS or email. With Privy,…" at bounding box center [408, 170] width 396 height 49
click at [297, 154] on span "Privy enables users to login to your application with SMS or email. With Privy,…" at bounding box center [408, 170] width 396 height 49
click at [421, 181] on span "Privy enables users to login to your application with SMS or email. With Privy,…" at bounding box center [408, 170] width 396 height 49
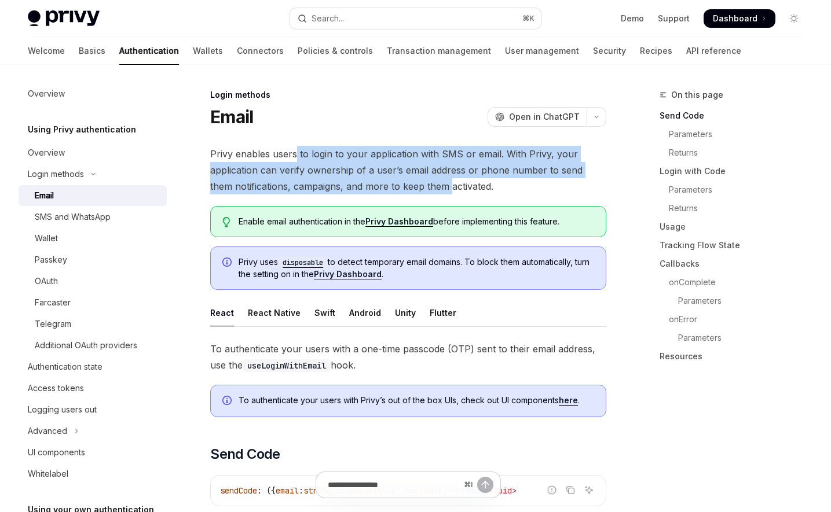
click at [421, 181] on span "Privy enables users to login to your application with SMS or email. With Privy,…" at bounding box center [408, 170] width 396 height 49
click at [261, 155] on span "Privy enables users to login to your application with SMS or email. With Privy,…" at bounding box center [408, 170] width 396 height 49
click at [417, 183] on span "Privy enables users to login to your application with SMS or email. With Privy,…" at bounding box center [408, 170] width 396 height 49
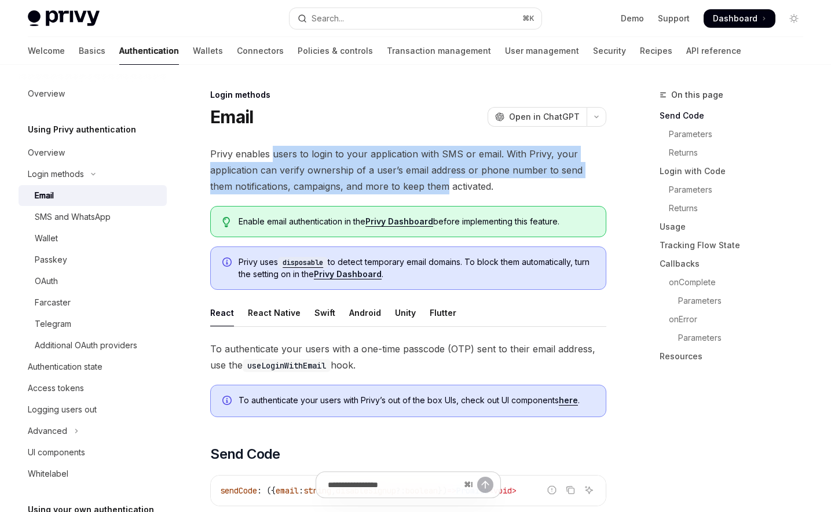
click at [276, 155] on span "Privy enables users to login to your application with SMS or email. With Privy,…" at bounding box center [408, 170] width 396 height 49
click at [415, 186] on span "Privy enables users to login to your application with SMS or email. With Privy,…" at bounding box center [408, 170] width 396 height 49
click at [415, 185] on span "Privy enables users to login to your application with SMS or email. With Privy,…" at bounding box center [408, 170] width 396 height 49
click at [284, 151] on span "Privy enables users to login to your application with SMS or email. With Privy,…" at bounding box center [408, 170] width 396 height 49
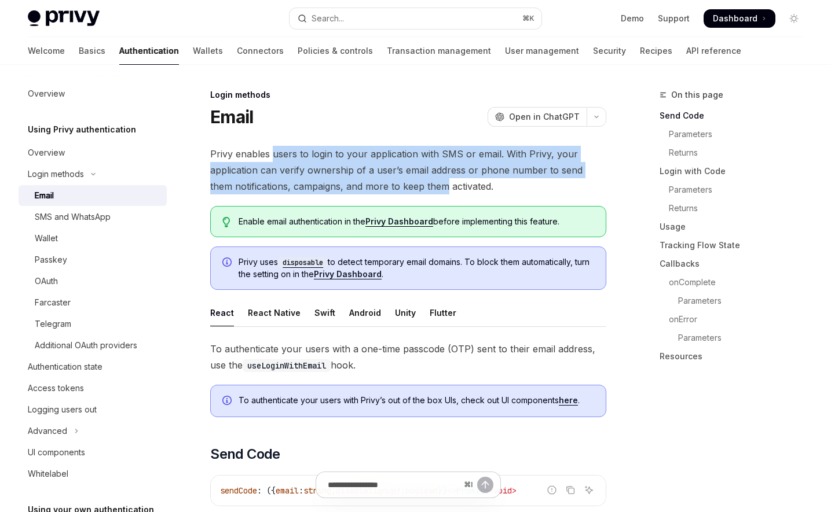
click at [284, 151] on span "Privy enables users to login to your application with SMS or email. With Privy,…" at bounding box center [408, 170] width 396 height 49
click at [424, 190] on span "Privy enables users to login to your application with SMS or email. With Privy,…" at bounding box center [408, 170] width 396 height 49
click at [279, 156] on span "Privy enables users to login to your application with SMS or email. With Privy,…" at bounding box center [408, 170] width 396 height 49
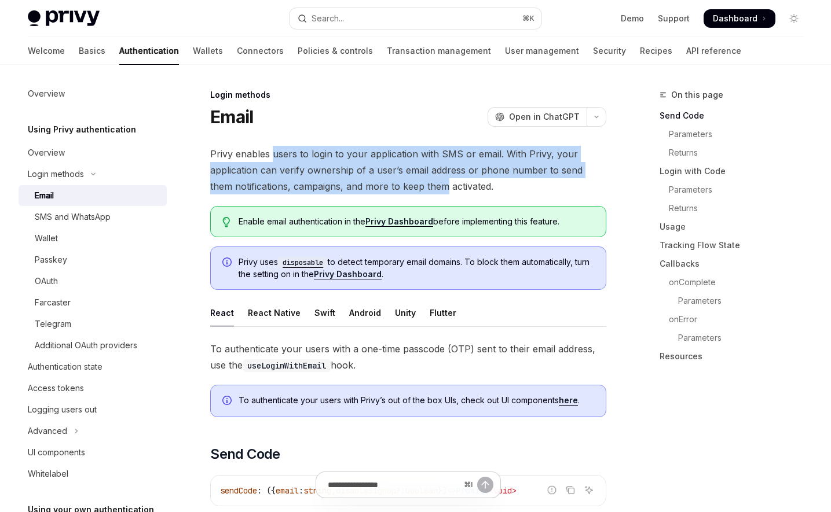
click at [405, 185] on span "Privy enables users to login to your application with SMS or email. With Privy,…" at bounding box center [408, 170] width 396 height 49
click at [406, 185] on span "Privy enables users to login to your application with SMS or email. With Privy,…" at bounding box center [408, 170] width 396 height 49
click at [281, 149] on span "Privy enables users to login to your application with SMS or email. With Privy,…" at bounding box center [408, 170] width 396 height 49
click at [416, 184] on span "Privy enables users to login to your application with SMS or email. With Privy,…" at bounding box center [408, 170] width 396 height 49
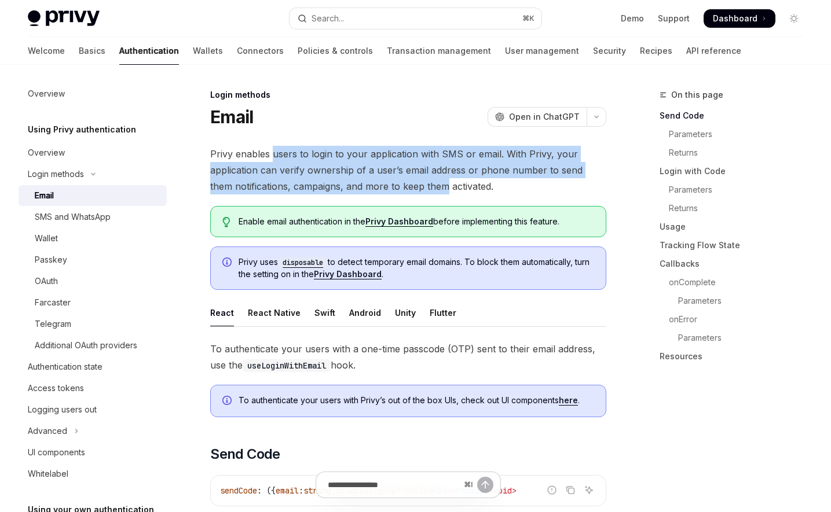
click at [416, 184] on span "Privy enables users to login to your application with SMS or email. With Privy,…" at bounding box center [408, 170] width 396 height 49
click at [284, 149] on span "Privy enables users to login to your application with SMS or email. With Privy,…" at bounding box center [408, 170] width 396 height 49
click at [417, 182] on span "Privy enables users to login to your application with SMS or email. With Privy,…" at bounding box center [408, 170] width 396 height 49
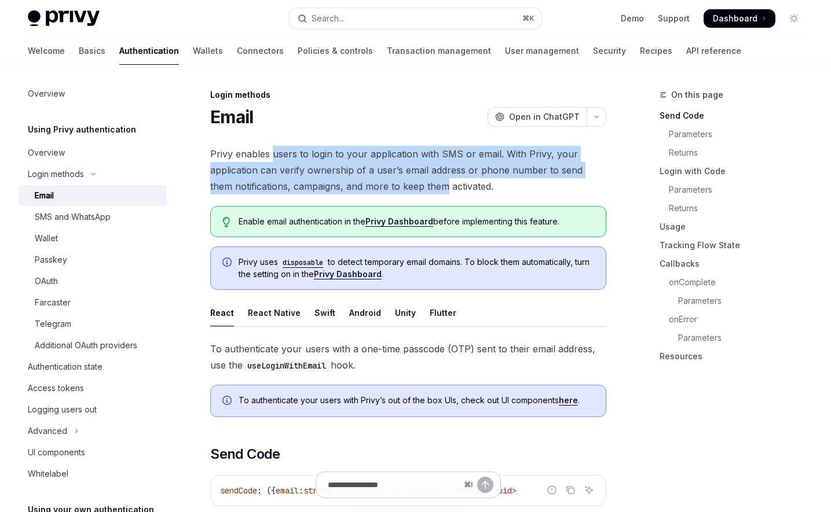
click at [290, 153] on span "Privy enables users to login to your application with SMS or email. With Privy,…" at bounding box center [408, 170] width 396 height 49
click at [440, 182] on span "Privy enables users to login to your application with SMS or email. With Privy,…" at bounding box center [408, 170] width 396 height 49
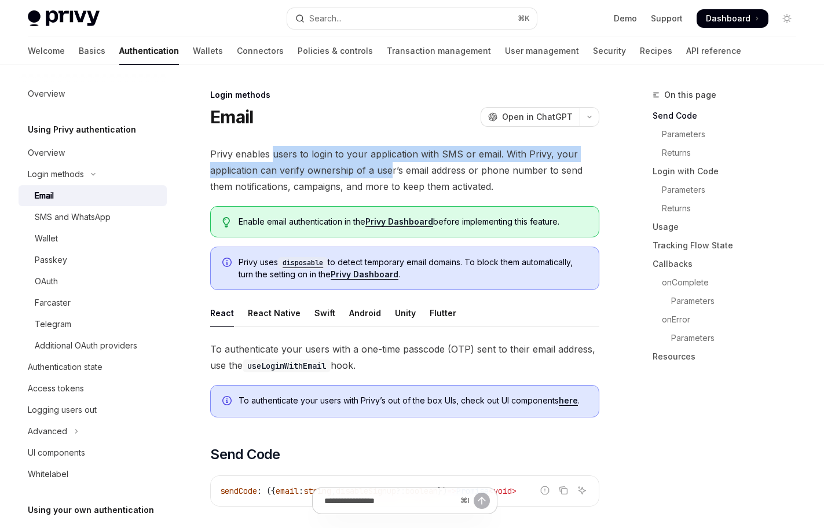
click at [391, 177] on span "Privy enables users to login to your application with SMS or email. With Privy,…" at bounding box center [404, 170] width 389 height 49
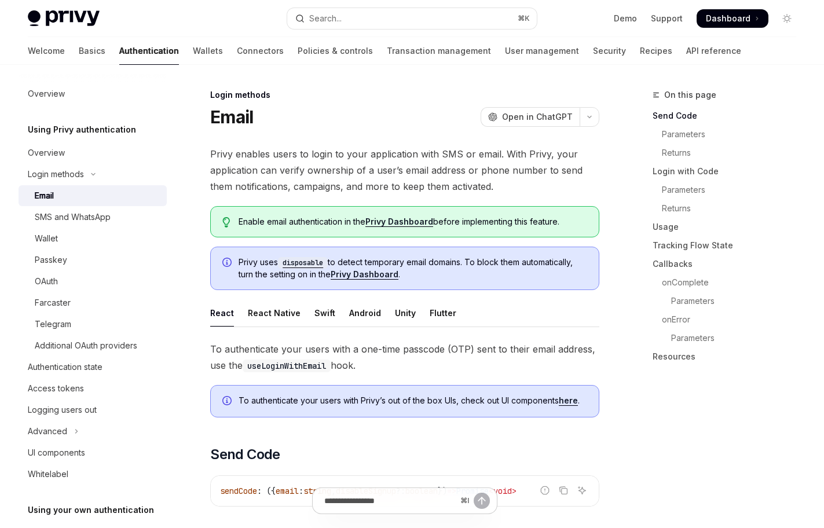
click at [392, 177] on span "Privy enables users to login to your application with SMS or email. With Privy,…" at bounding box center [404, 170] width 389 height 49
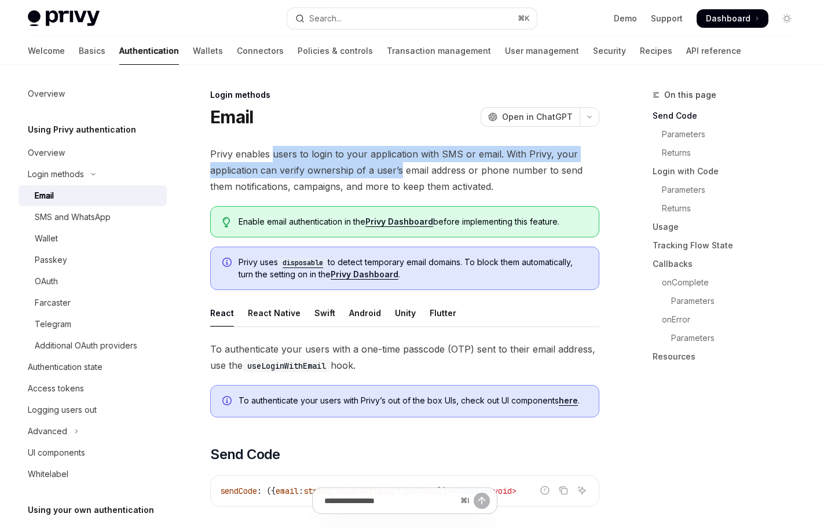
click at [284, 149] on span "Privy enables users to login to your application with SMS or email. With Privy,…" at bounding box center [404, 170] width 389 height 49
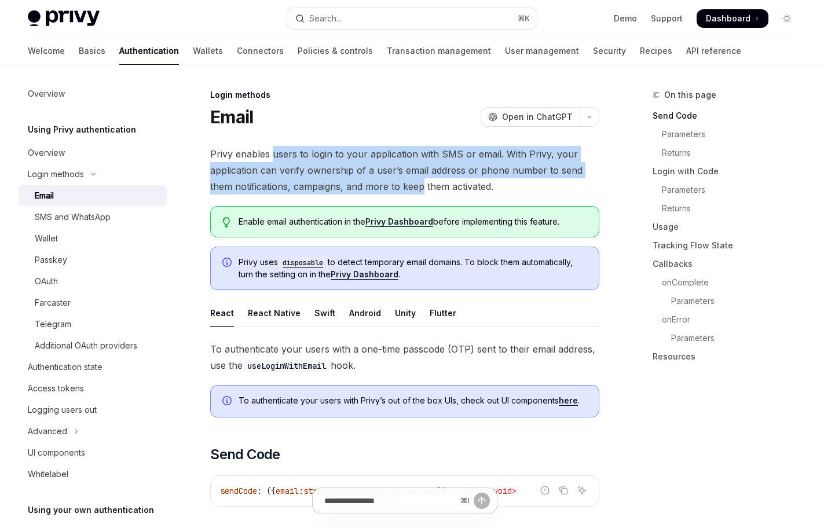
click at [410, 180] on span "Privy enables users to login to your application with SMS or email. With Privy,…" at bounding box center [404, 170] width 389 height 49
click at [287, 154] on span "Privy enables users to login to your application with SMS or email. With Privy,…" at bounding box center [404, 170] width 389 height 49
click at [429, 187] on span "Privy enables users to login to your application with SMS or email. With Privy,…" at bounding box center [404, 170] width 389 height 49
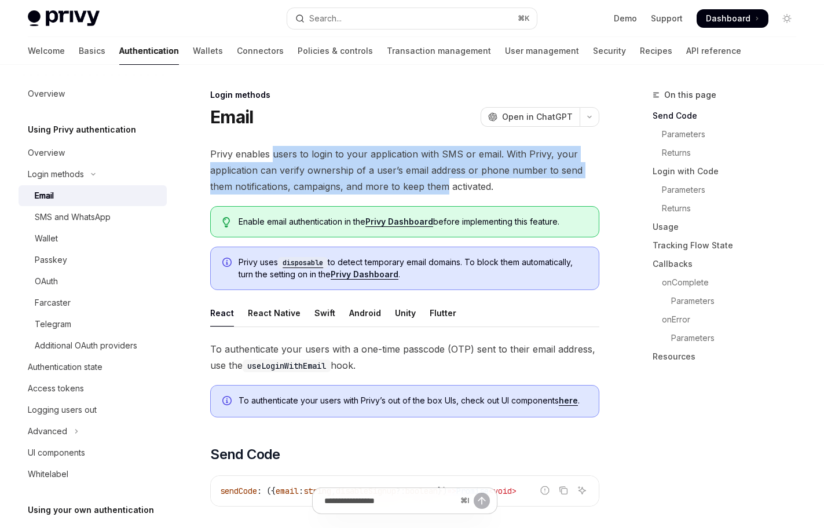
click at [429, 187] on span "Privy enables users to login to your application with SMS or email. With Privy,…" at bounding box center [404, 170] width 389 height 49
click at [286, 156] on span "Privy enables users to login to your application with SMS or email. With Privy,…" at bounding box center [404, 170] width 389 height 49
click at [434, 192] on span "Privy enables users to login to your application with SMS or email. With Privy,…" at bounding box center [404, 170] width 389 height 49
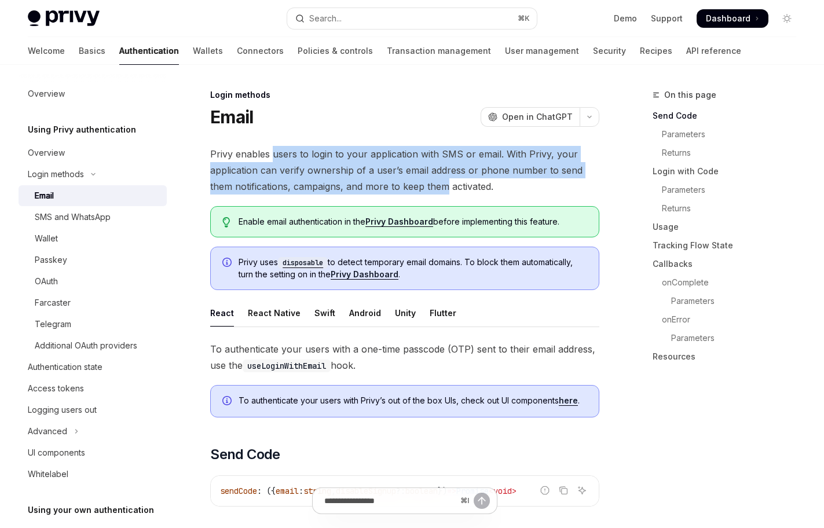
click at [280, 153] on span "Privy enables users to login to your application with SMS or email. With Privy,…" at bounding box center [404, 170] width 389 height 49
click at [450, 179] on span "Privy enables users to login to your application with SMS or email. With Privy,…" at bounding box center [404, 170] width 389 height 49
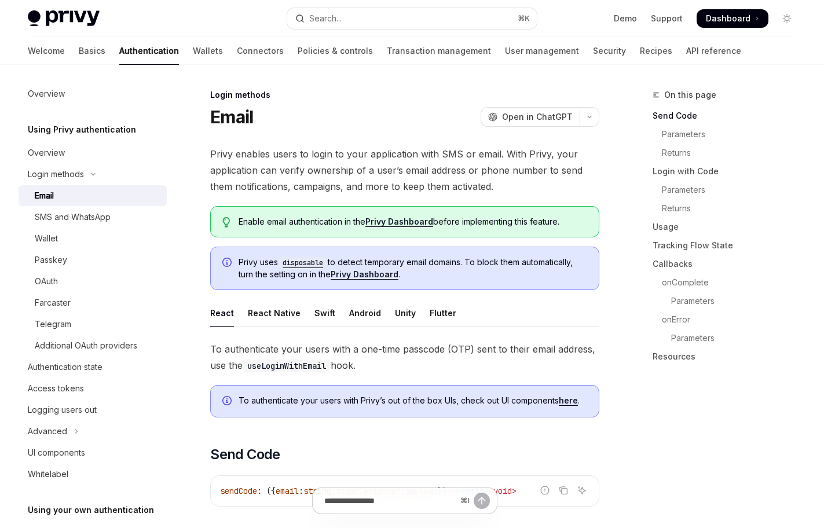
click at [436, 188] on span "Privy enables users to login to your application with SMS or email. With Privy,…" at bounding box center [404, 170] width 389 height 49
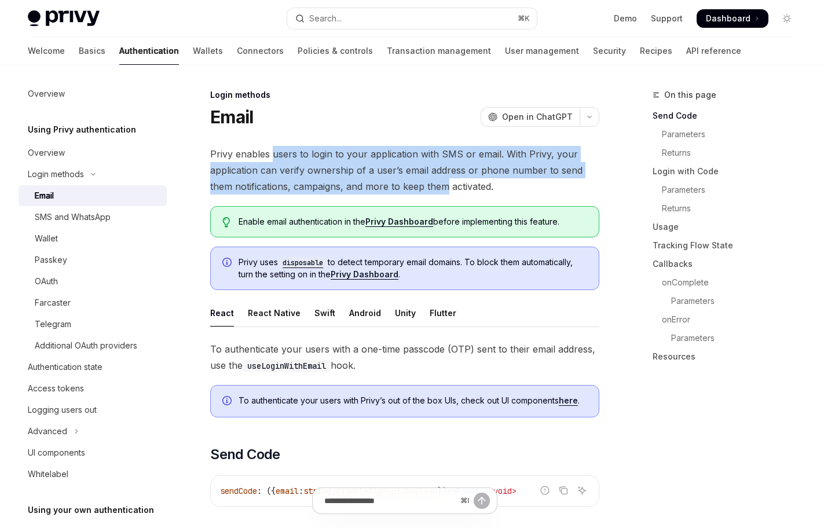
click at [291, 157] on span "Privy enables users to login to your application with SMS or email. With Privy,…" at bounding box center [404, 170] width 389 height 49
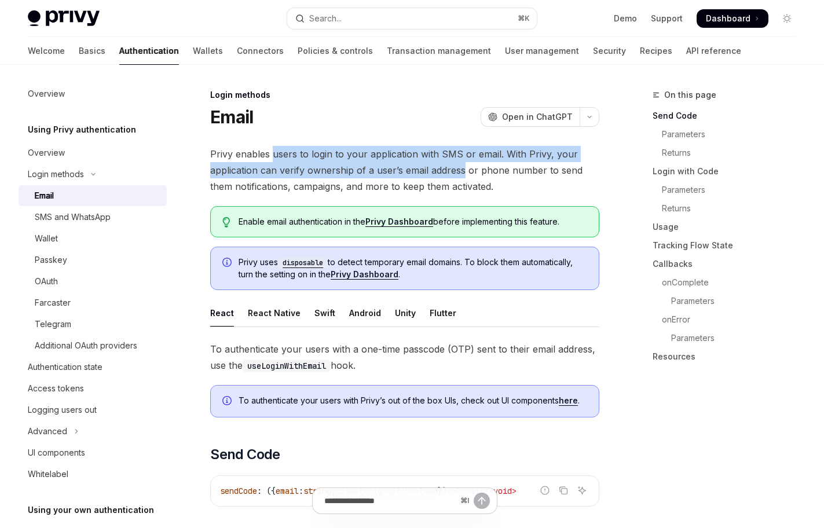
click at [432, 178] on span "Privy enables users to login to your application with SMS or email. With Privy,…" at bounding box center [404, 170] width 389 height 49
click at [432, 177] on span "Privy enables users to login to your application with SMS or email. With Privy,…" at bounding box center [404, 170] width 389 height 49
click at [303, 153] on span "Privy enables users to login to your application with SMS or email. With Privy,…" at bounding box center [404, 170] width 389 height 49
click at [302, 153] on span "Privy enables users to login to your application with SMS or email. With Privy,…" at bounding box center [404, 170] width 389 height 49
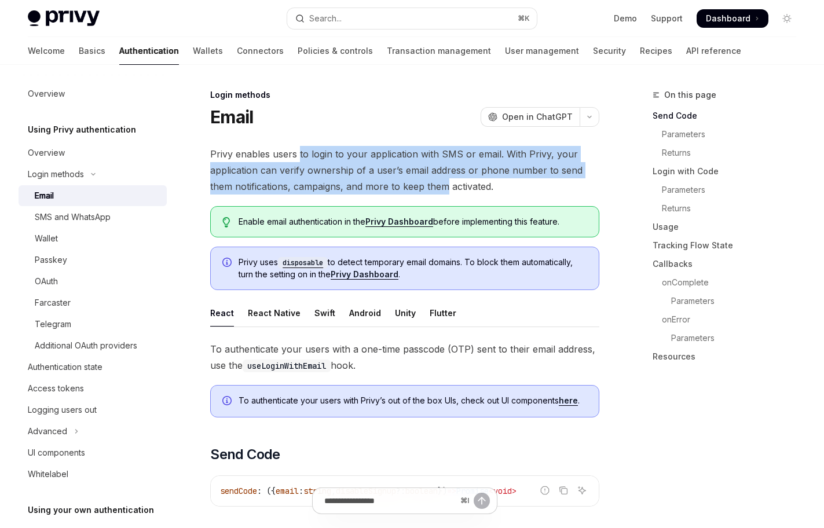
click at [431, 182] on span "Privy enables users to login to your application with SMS or email. With Privy,…" at bounding box center [404, 170] width 389 height 49
click at [432, 182] on span "Privy enables users to login to your application with SMS or email. With Privy,…" at bounding box center [404, 170] width 389 height 49
click at [289, 153] on span "Privy enables users to login to your application with SMS or email. With Privy,…" at bounding box center [404, 170] width 389 height 49
click at [430, 182] on span "Privy enables users to login to your application with SMS or email. With Privy,…" at bounding box center [404, 170] width 389 height 49
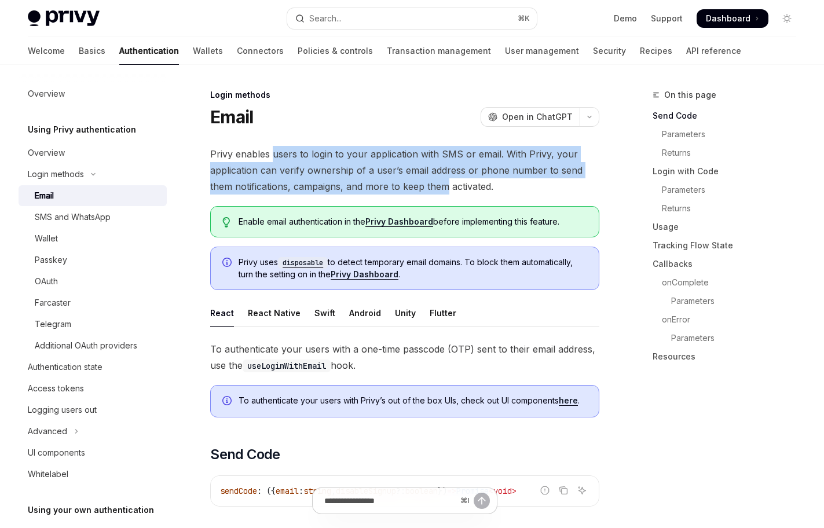
click at [431, 182] on span "Privy enables users to login to your application with SMS or email. With Privy,…" at bounding box center [404, 170] width 389 height 49
click at [282, 160] on span "Privy enables users to login to your application with SMS or email. With Privy,…" at bounding box center [404, 170] width 389 height 49
click at [410, 182] on span "Privy enables users to login to your application with SMS or email. With Privy,…" at bounding box center [404, 170] width 389 height 49
click at [412, 182] on span "Privy enables users to login to your application with SMS or email. With Privy,…" at bounding box center [404, 170] width 389 height 49
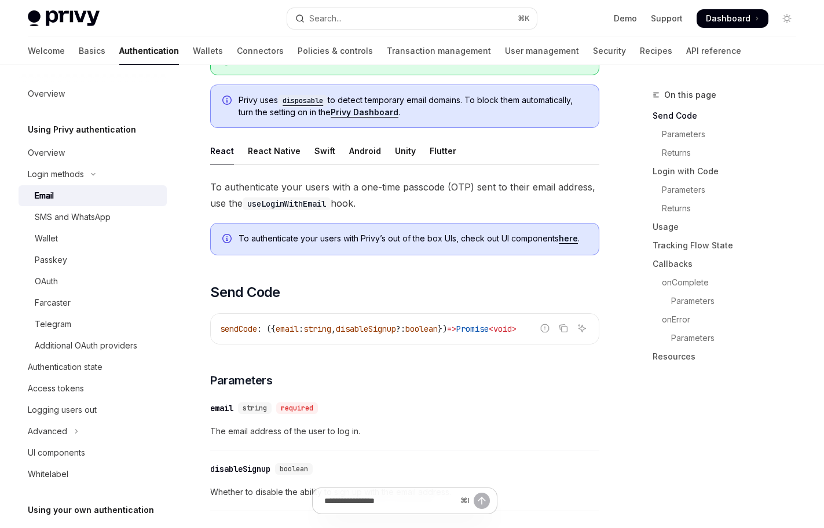
scroll to position [207, 0]
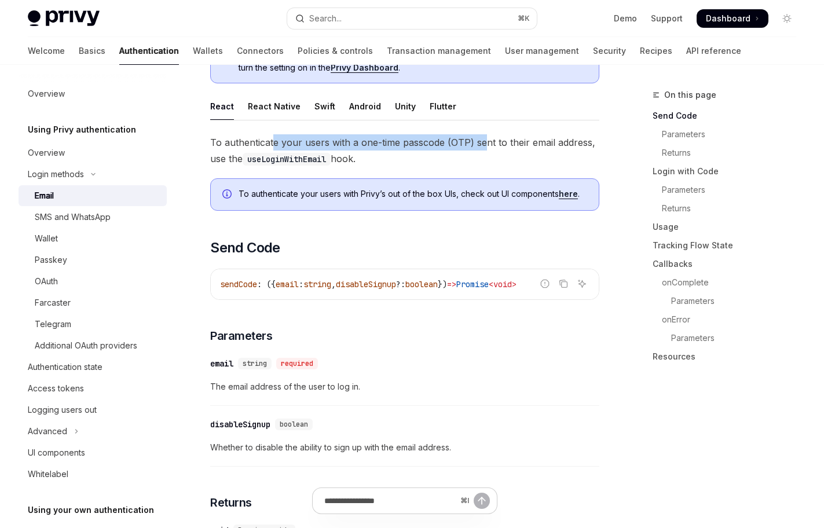
click at [494, 144] on span "To authenticate your users with a one-time passcode (OTP) sent to their email a…" at bounding box center [404, 150] width 389 height 32
click at [500, 144] on span "To authenticate your users with a one-time passcode (OTP) sent to their email a…" at bounding box center [404, 150] width 389 height 32
click at [410, 291] on div "sendCode : ({ email : string , disableSignup ?: boolean }) => Promise < void >" at bounding box center [405, 284] width 388 height 30
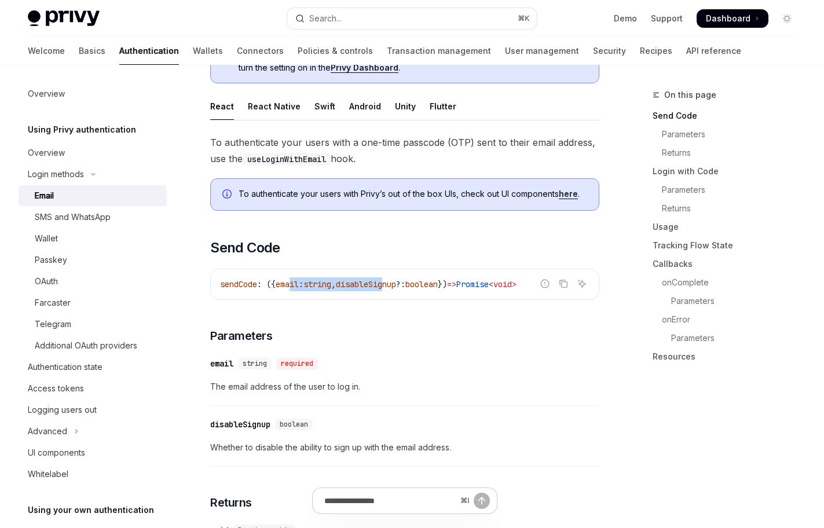
click at [400, 283] on span "sendCode : ({ email : string , disableSignup ?: boolean }) => Promise < void >" at bounding box center [368, 284] width 296 height 10
click at [396, 283] on span "disableSignup" at bounding box center [366, 284] width 60 height 10
click at [282, 283] on span "sendCode : ({ email : string , disableSignup ?: boolean }) => Promise < void >" at bounding box center [368, 284] width 296 height 10
click at [282, 283] on span "email" at bounding box center [287, 284] width 23 height 10
click at [449, 188] on div "To authenticate your users with [PERSON_NAME]’s out of the box UIs, check out U…" at bounding box center [404, 194] width 389 height 32
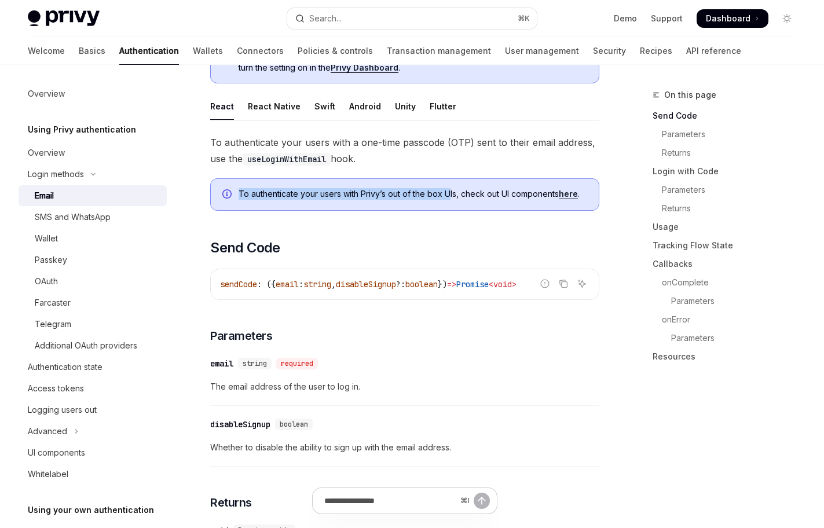
click at [450, 189] on span "To authenticate your users with [PERSON_NAME]’s out of the box UIs, check out U…" at bounding box center [413, 194] width 349 height 12
click at [282, 196] on span "To authenticate your users with [PERSON_NAME]’s out of the box UIs, check out U…" at bounding box center [413, 194] width 349 height 12
click at [463, 195] on span "To authenticate your users with [PERSON_NAME]’s out of the box UIs, check out U…" at bounding box center [413, 194] width 349 height 12
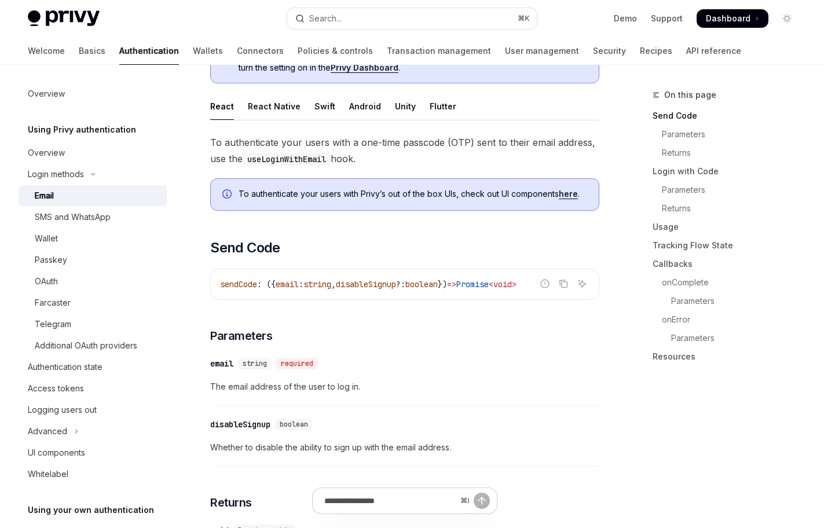
click at [67, 15] on img at bounding box center [64, 18] width 72 height 16
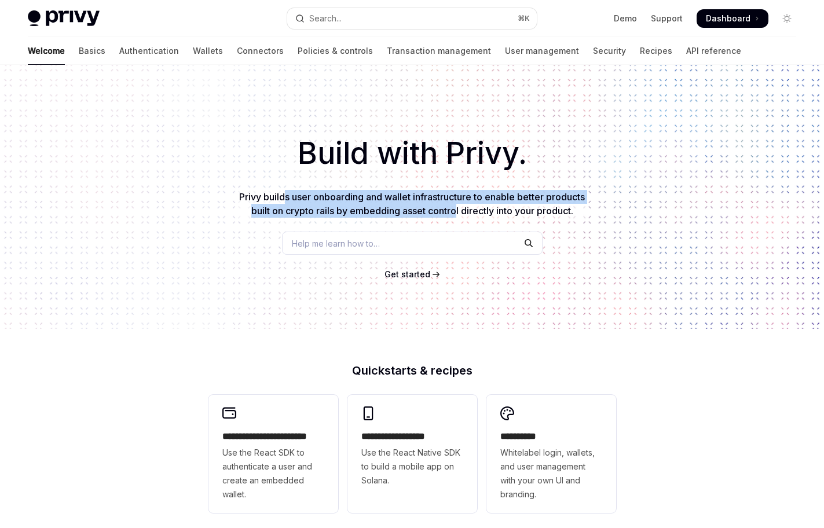
click at [457, 204] on p "Privy builds user onboarding and wallet infrastructure to enable better product…" at bounding box center [412, 204] width 352 height 28
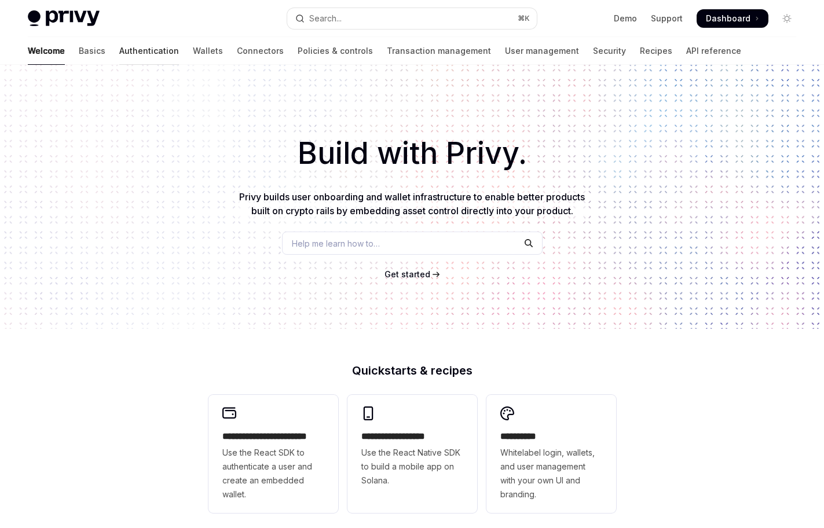
click at [119, 47] on link "Authentication" at bounding box center [149, 51] width 60 height 28
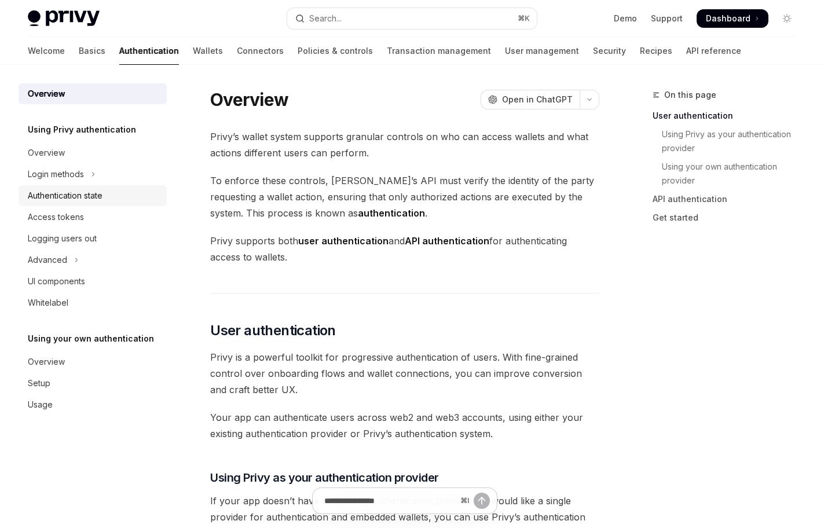
click at [116, 204] on link "Authentication state" at bounding box center [93, 195] width 148 height 21
type textarea "*"
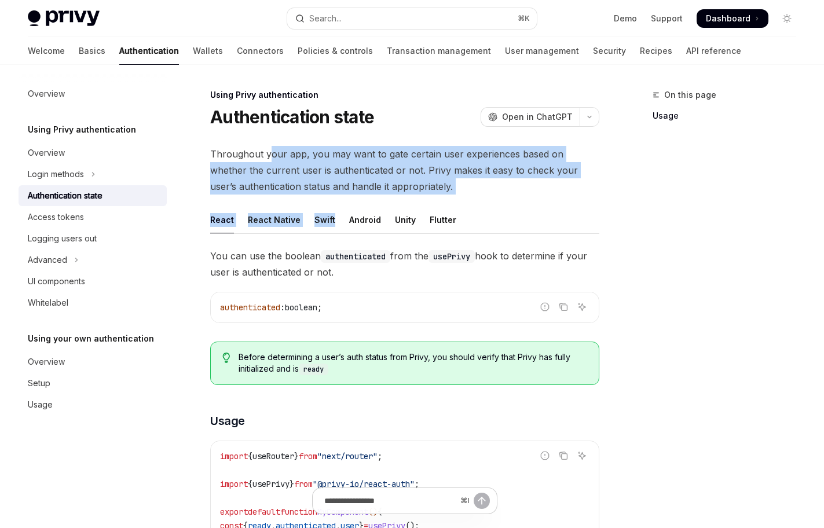
drag, startPoint x: 271, startPoint y: 149, endPoint x: 366, endPoint y: 193, distance: 104.9
click at [365, 195] on div "Throughout your app, you may want to gate certain user experiences based on whe…" at bounding box center [404, 478] width 389 height 664
click at [366, 193] on span "Throughout your app, you may want to gate certain user experiences based on whe…" at bounding box center [404, 170] width 389 height 49
drag, startPoint x: 292, startPoint y: 157, endPoint x: 375, endPoint y: 199, distance: 92.4
click at [375, 199] on div "Throughout your app, you may want to gate certain user experiences based on whe…" at bounding box center [404, 478] width 389 height 664
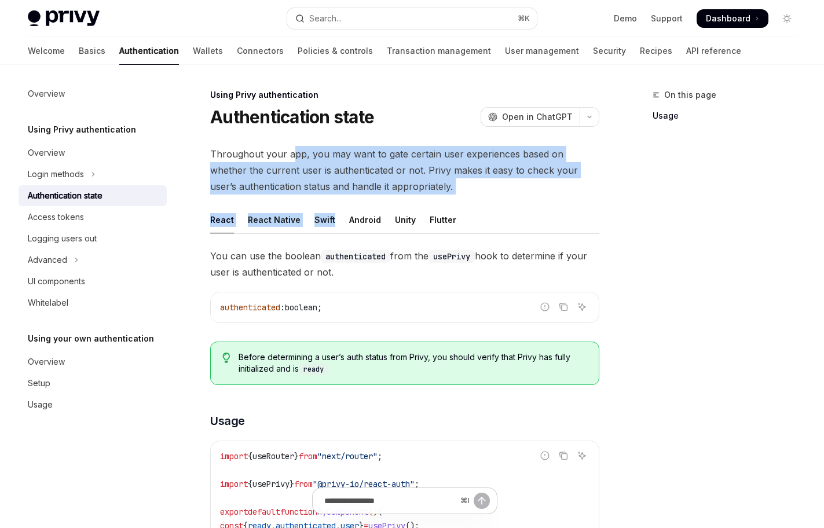
click at [350, 187] on span "Throughout your app, you may want to gate certain user experiences based on whe…" at bounding box center [404, 170] width 389 height 49
drag, startPoint x: 350, startPoint y: 187, endPoint x: 305, endPoint y: 154, distance: 55.9
click at [305, 154] on span "Throughout your app, you may want to gate certain user experiences based on whe…" at bounding box center [404, 170] width 389 height 49
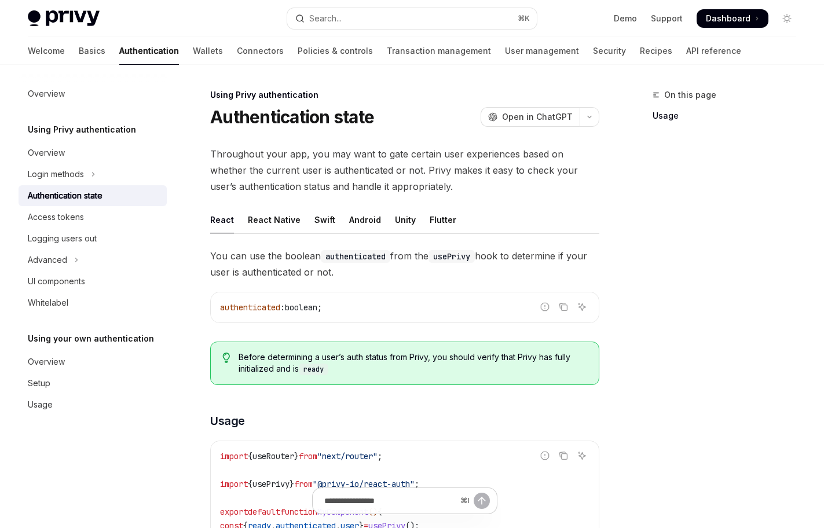
click at [289, 152] on span "Throughout your app, you may want to gate certain user experiences based on whe…" at bounding box center [404, 170] width 389 height 49
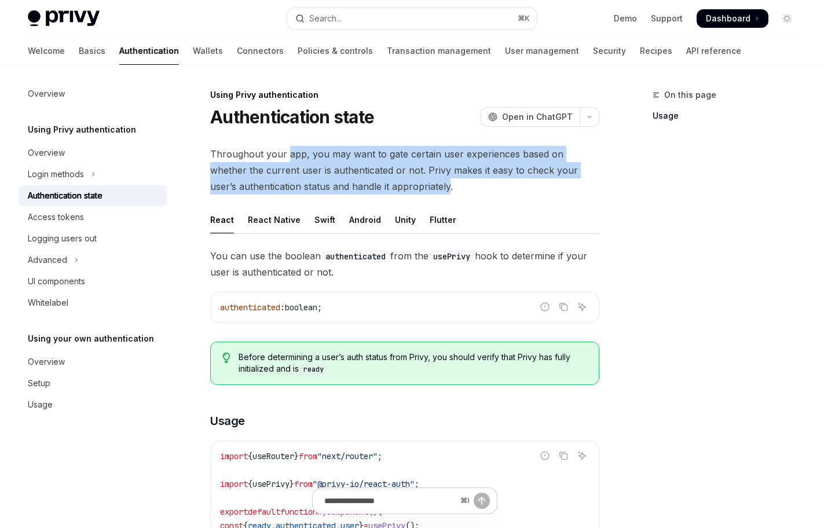
drag, startPoint x: 289, startPoint y: 152, endPoint x: 379, endPoint y: 186, distance: 96.0
click at [379, 186] on span "Throughout your app, you may want to gate certain user experiences based on whe…" at bounding box center [404, 170] width 389 height 49
drag, startPoint x: 379, startPoint y: 186, endPoint x: 264, endPoint y: 151, distance: 120.5
click at [264, 151] on span "Throughout your app, you may want to gate certain user experiences based on whe…" at bounding box center [404, 170] width 389 height 49
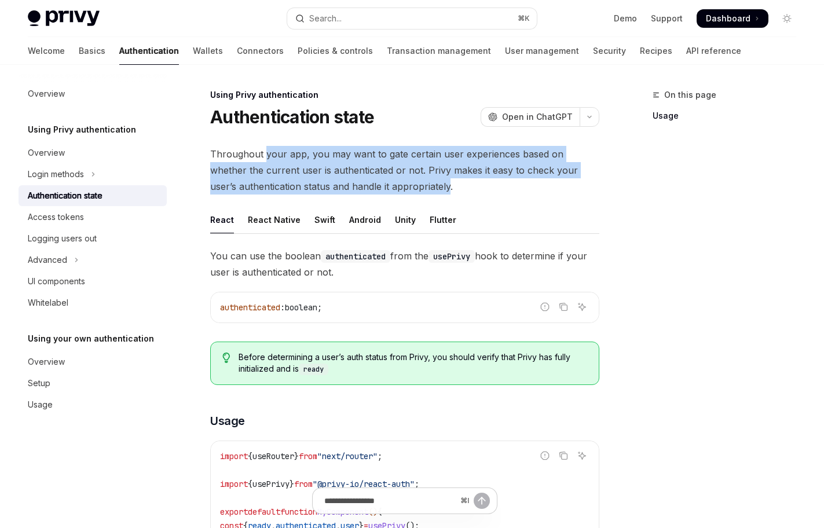
click at [264, 151] on span "Throughout your app, you may want to gate certain user experiences based on whe…" at bounding box center [404, 170] width 389 height 49
drag, startPoint x: 264, startPoint y: 151, endPoint x: 345, endPoint y: 185, distance: 88.0
click at [345, 185] on span "Throughout your app, you may want to gate certain user experiences based on whe…" at bounding box center [404, 170] width 389 height 49
drag, startPoint x: 345, startPoint y: 185, endPoint x: 287, endPoint y: 149, distance: 68.9
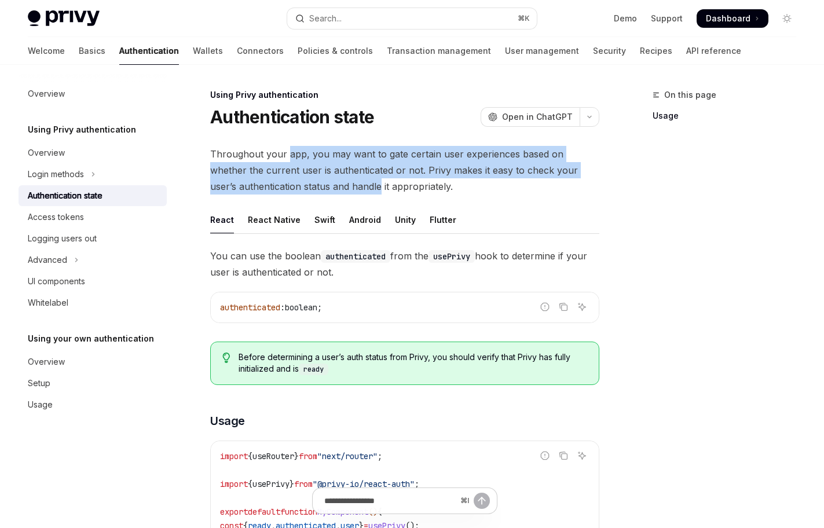
click at [287, 149] on span "Throughout your app, you may want to gate certain user experiences based on whe…" at bounding box center [404, 170] width 389 height 49
drag, startPoint x: 287, startPoint y: 149, endPoint x: 362, endPoint y: 186, distance: 83.9
click at [362, 186] on span "Throughout your app, you may want to gate certain user experiences based on whe…" at bounding box center [404, 170] width 389 height 49
click at [319, 159] on span "Throughout your app, you may want to gate certain user experiences based on whe…" at bounding box center [404, 170] width 389 height 49
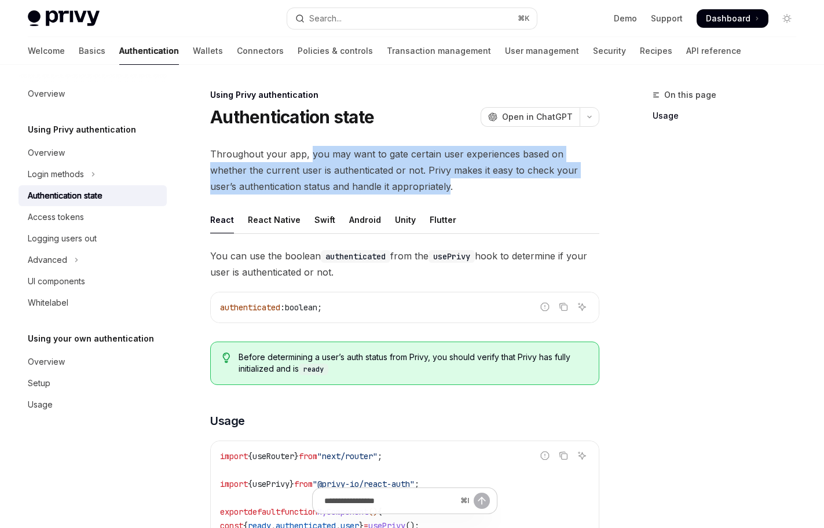
drag, startPoint x: 319, startPoint y: 159, endPoint x: 375, endPoint y: 186, distance: 61.6
click at [375, 186] on span "Throughout your app, you may want to gate certain user experiences based on whe…" at bounding box center [404, 170] width 389 height 49
drag, startPoint x: 375, startPoint y: 186, endPoint x: 309, endPoint y: 148, distance: 76.3
click at [309, 148] on span "Throughout your app, you may want to gate certain user experiences based on whe…" at bounding box center [404, 170] width 389 height 49
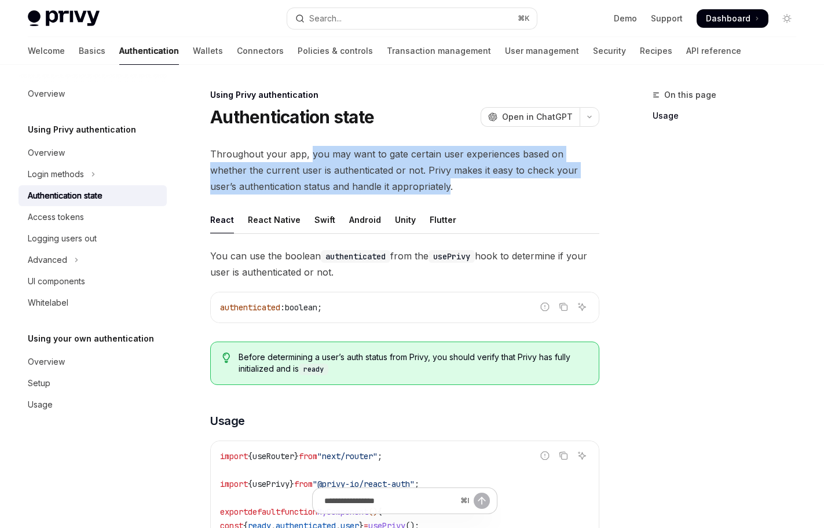
click at [309, 148] on span "Throughout your app, you may want to gate certain user experiences based on whe…" at bounding box center [404, 170] width 389 height 49
drag, startPoint x: 309, startPoint y: 148, endPoint x: 349, endPoint y: 186, distance: 55.3
click at [349, 186] on span "Throughout your app, you may want to gate certain user experiences based on whe…" at bounding box center [404, 170] width 389 height 49
drag, startPoint x: 349, startPoint y: 186, endPoint x: 316, endPoint y: 152, distance: 47.5
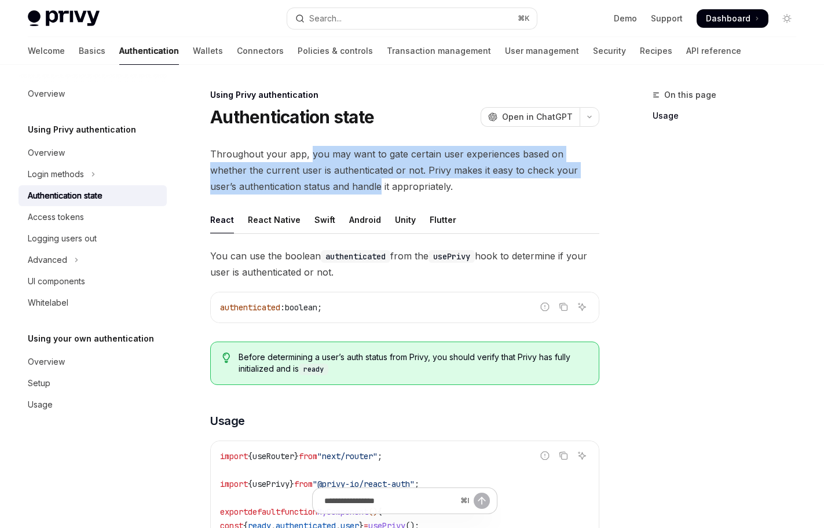
click at [316, 152] on span "Throughout your app, you may want to gate certain user experiences based on whe…" at bounding box center [404, 170] width 389 height 49
drag, startPoint x: 316, startPoint y: 152, endPoint x: 346, endPoint y: 188, distance: 46.8
click at [346, 188] on span "Throughout your app, you may want to gate certain user experiences based on whe…" at bounding box center [404, 170] width 389 height 49
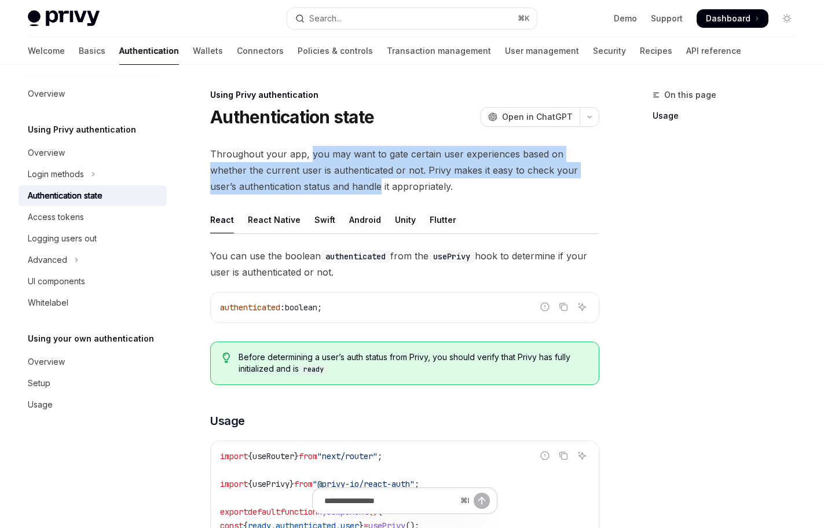
drag, startPoint x: 346, startPoint y: 188, endPoint x: 316, endPoint y: 159, distance: 41.8
click at [316, 159] on span "Throughout your app, you may want to gate certain user experiences based on whe…" at bounding box center [404, 170] width 389 height 49
drag, startPoint x: 316, startPoint y: 159, endPoint x: 343, endPoint y: 187, distance: 38.9
click at [343, 187] on span "Throughout your app, you may want to gate certain user experiences based on whe…" at bounding box center [404, 170] width 389 height 49
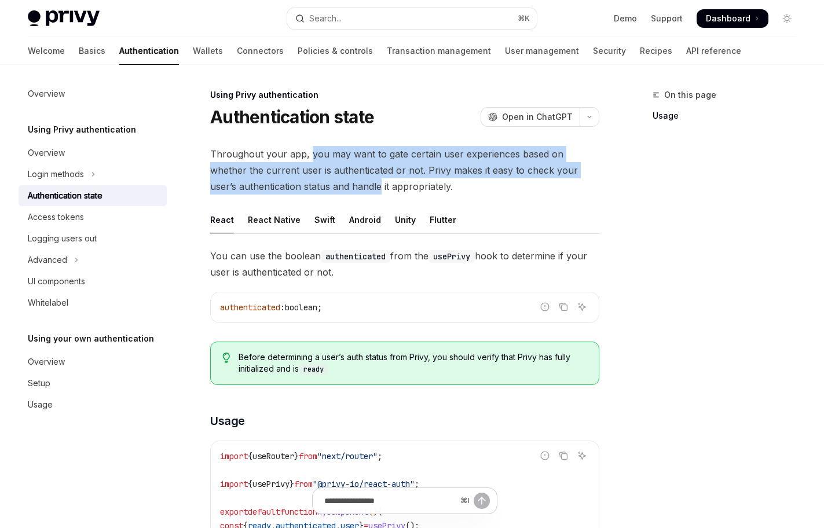
click at [343, 187] on span "Throughout your app, you may want to gate certain user experiences based on whe…" at bounding box center [404, 170] width 389 height 49
drag, startPoint x: 343, startPoint y: 187, endPoint x: 315, endPoint y: 149, distance: 46.8
click at [315, 149] on span "Throughout your app, you may want to gate certain user experiences based on whe…" at bounding box center [404, 170] width 389 height 49
drag, startPoint x: 315, startPoint y: 149, endPoint x: 339, endPoint y: 180, distance: 39.1
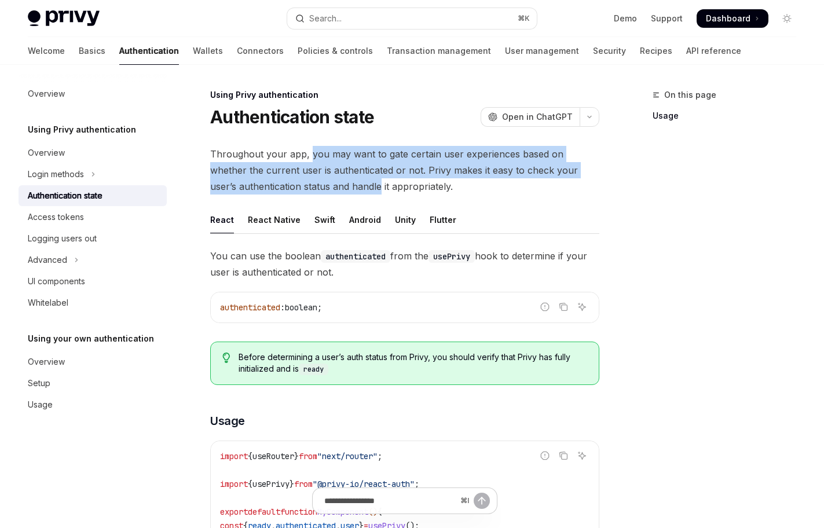
click at [339, 180] on span "Throughout your app, you may want to gate certain user experiences based on whe…" at bounding box center [404, 170] width 389 height 49
drag, startPoint x: 339, startPoint y: 180, endPoint x: 311, endPoint y: 149, distance: 42.2
click at [311, 149] on span "Throughout your app, you may want to gate certain user experiences based on whe…" at bounding box center [404, 170] width 389 height 49
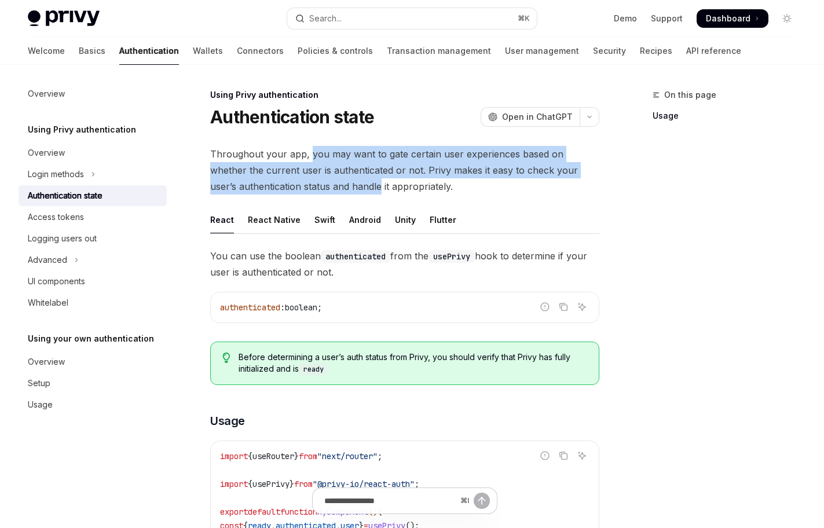
drag, startPoint x: 311, startPoint y: 149, endPoint x: 347, endPoint y: 181, distance: 48.4
click at [347, 181] on span "Throughout your app, you may want to gate certain user experiences based on whe…" at bounding box center [404, 170] width 389 height 49
drag, startPoint x: 347, startPoint y: 181, endPoint x: 312, endPoint y: 148, distance: 48.3
click at [312, 148] on span "Throughout your app, you may want to gate certain user experiences based on whe…" at bounding box center [404, 170] width 389 height 49
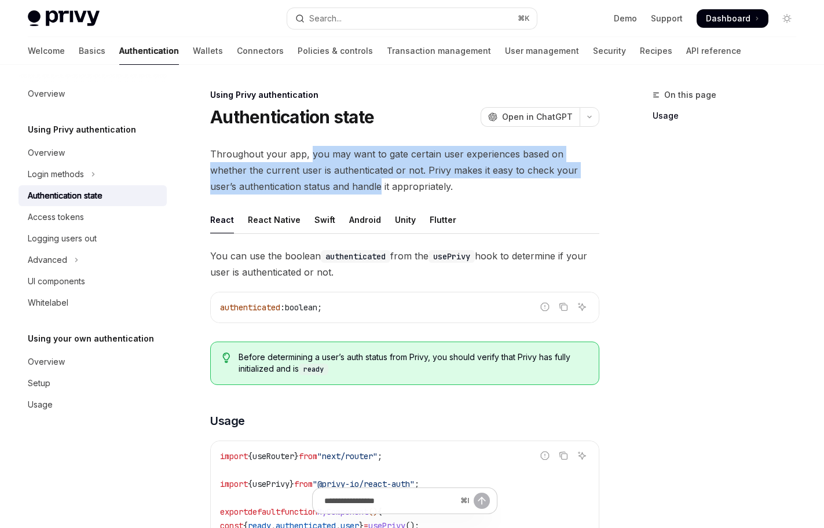
click at [312, 148] on span "Throughout your app, you may want to gate certain user experiences based on whe…" at bounding box center [404, 170] width 389 height 49
drag, startPoint x: 312, startPoint y: 148, endPoint x: 343, endPoint y: 192, distance: 54.1
click at [343, 192] on span "Throughout your app, you may want to gate certain user experiences based on whe…" at bounding box center [404, 170] width 389 height 49
